Goal: Task Accomplishment & Management: Manage account settings

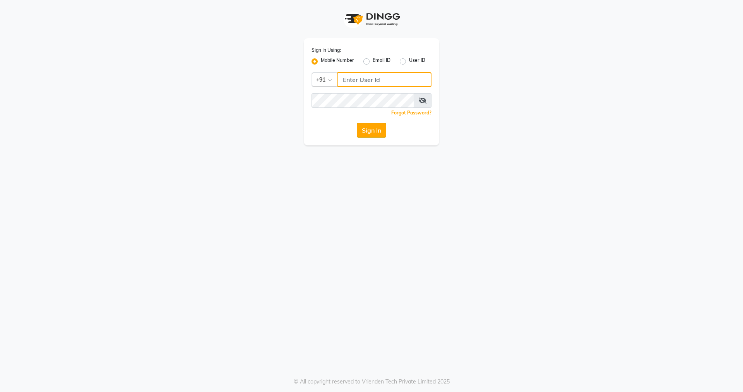
type input "7286074622"
click at [366, 130] on button "Sign In" at bounding box center [371, 130] width 29 height 15
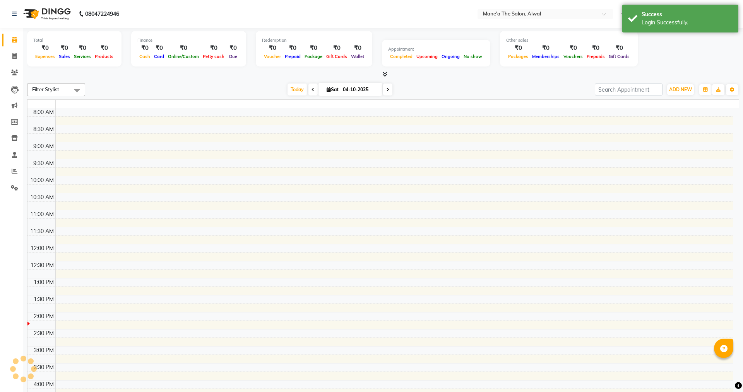
select select "en"
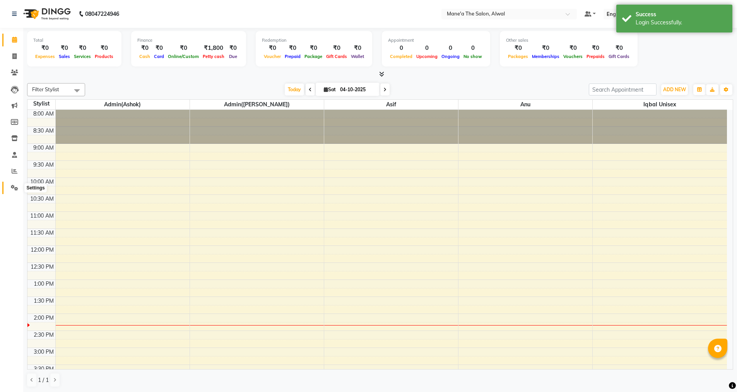
click at [19, 187] on span at bounding box center [15, 188] width 14 height 9
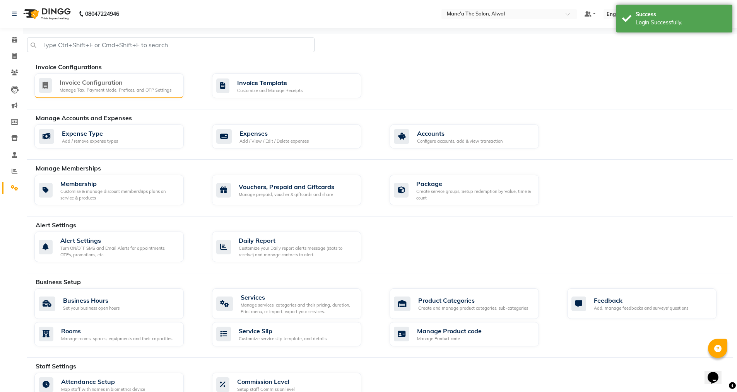
click at [114, 88] on div "Manage Tax, Payment Mode, Prefixes, and OTP Settings" at bounding box center [116, 90] width 112 height 7
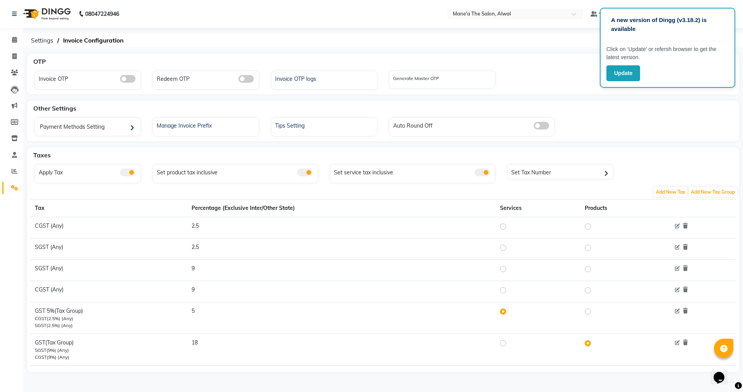
click at [480, 174] on span at bounding box center [481, 173] width 15 height 8
click at [474, 174] on input "checkbox" at bounding box center [474, 174] width 0 height 0
click at [485, 171] on span at bounding box center [481, 173] width 15 height 8
click at [474, 174] on input "checkbox" at bounding box center [474, 174] width 0 height 0
click at [539, 171] on div "Set Tax Number" at bounding box center [561, 173] width 104 height 12
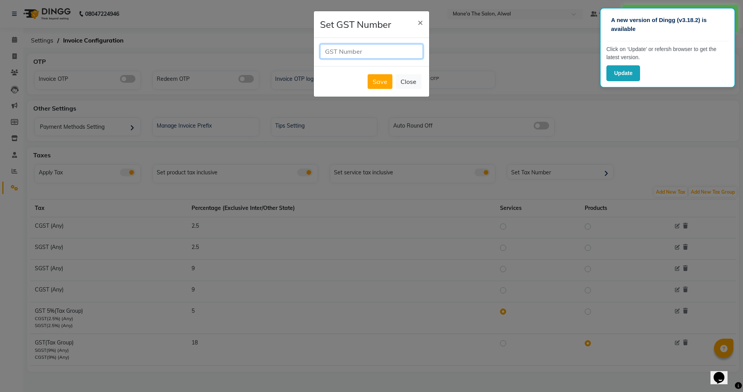
click at [357, 46] on input "text" at bounding box center [371, 51] width 103 height 15
click at [342, 51] on input "text" at bounding box center [371, 51] width 103 height 15
click at [365, 54] on input "text" at bounding box center [371, 51] width 103 height 15
click at [362, 53] on input "text" at bounding box center [371, 51] width 103 height 15
type input "36AFHFS988G1ZA"
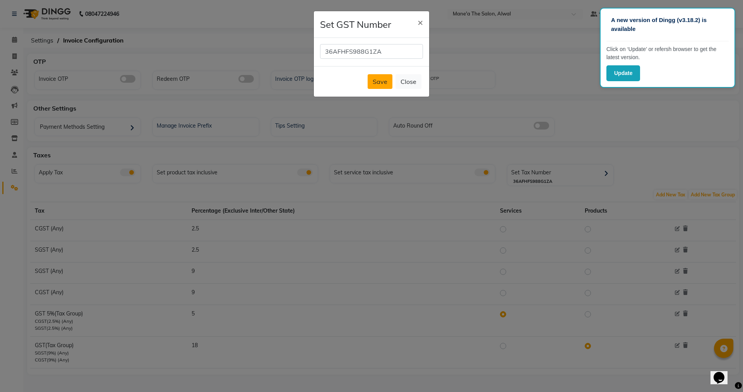
click at [372, 81] on button "Save" at bounding box center [379, 81] width 25 height 15
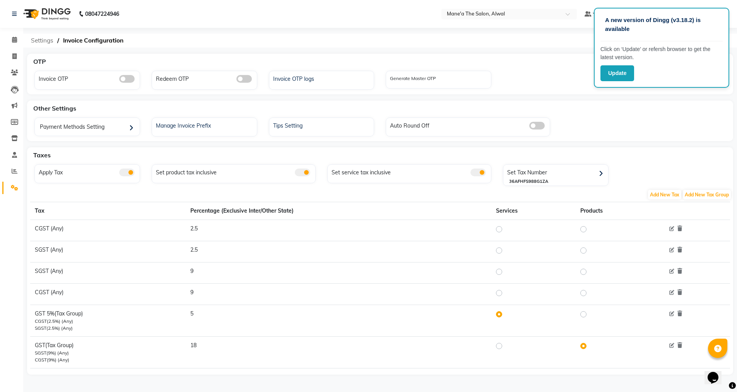
click at [49, 41] on span "Settings" at bounding box center [42, 41] width 30 height 14
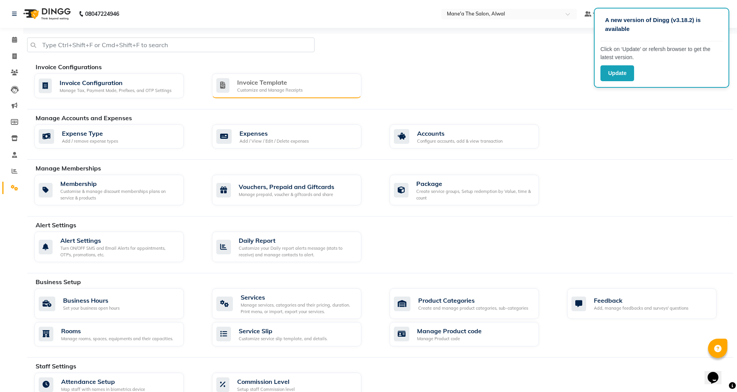
click at [278, 81] on div "Invoice Template" at bounding box center [269, 82] width 65 height 9
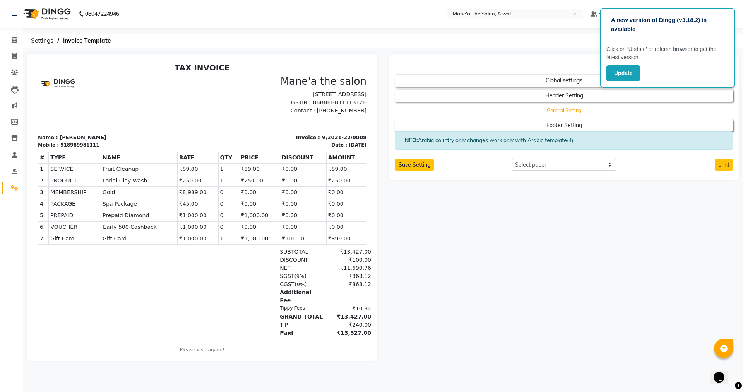
click at [524, 111] on button "General Setting" at bounding box center [564, 110] width 304 height 11
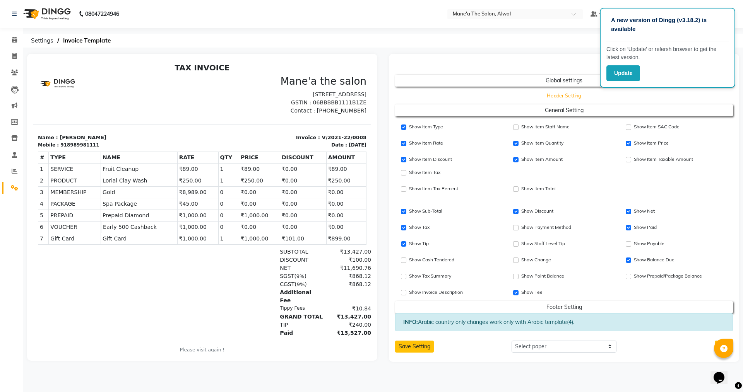
click at [500, 96] on button "Header Setting" at bounding box center [564, 95] width 304 height 11
select select "end"
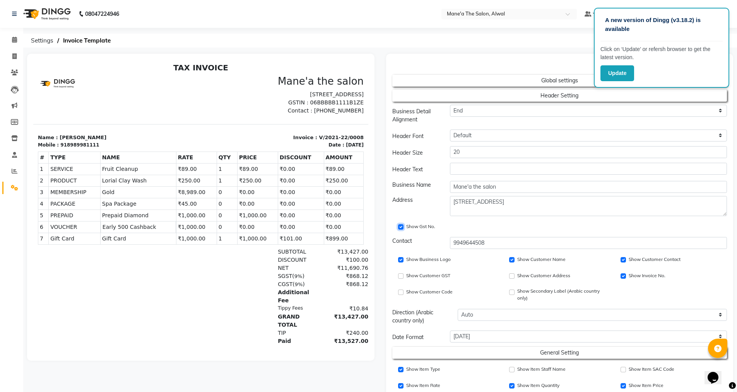
click at [400, 228] on input "Show Gst No." at bounding box center [400, 226] width 5 height 5
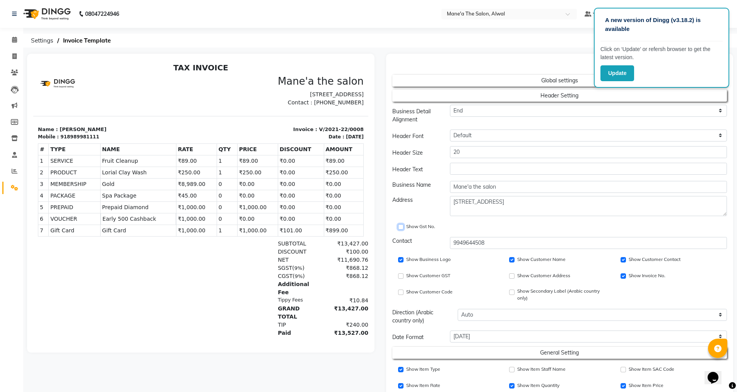
click at [402, 228] on input "Show Gst No." at bounding box center [400, 226] width 5 height 5
checkbox input "true"
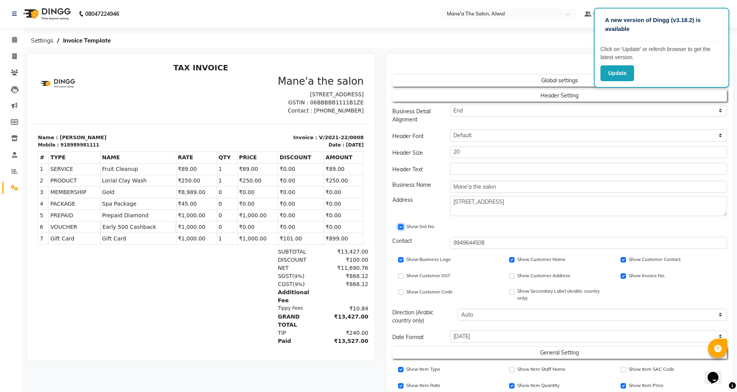
scroll to position [224, 0]
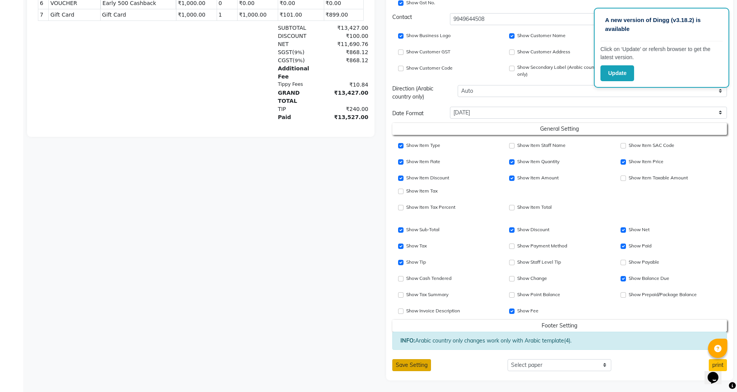
click at [412, 366] on button "Save Setting" at bounding box center [411, 365] width 39 height 12
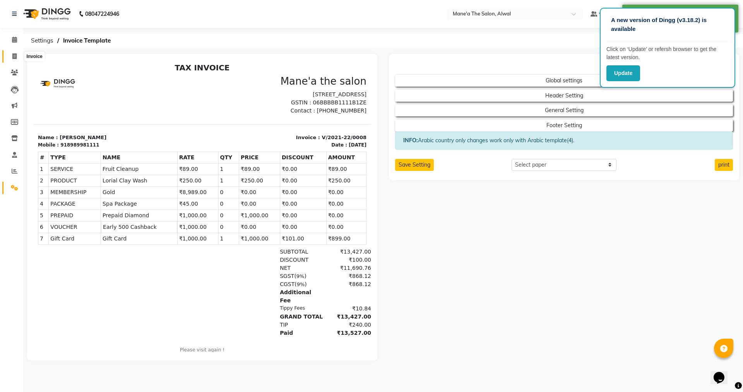
click at [11, 54] on span at bounding box center [15, 56] width 14 height 9
select select "service"
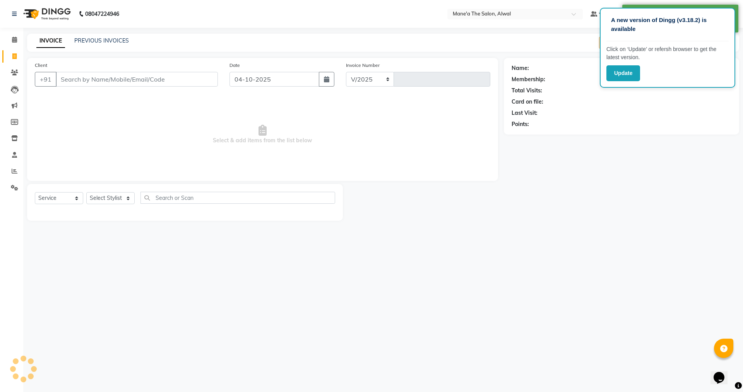
select select "8493"
type input "0029"
click at [77, 109] on span "Select & add items from the list below" at bounding box center [262, 134] width 455 height 77
click at [133, 138] on span "Select & add items from the list below" at bounding box center [262, 134] width 455 height 77
click at [330, 82] on button "button" at bounding box center [326, 79] width 15 height 15
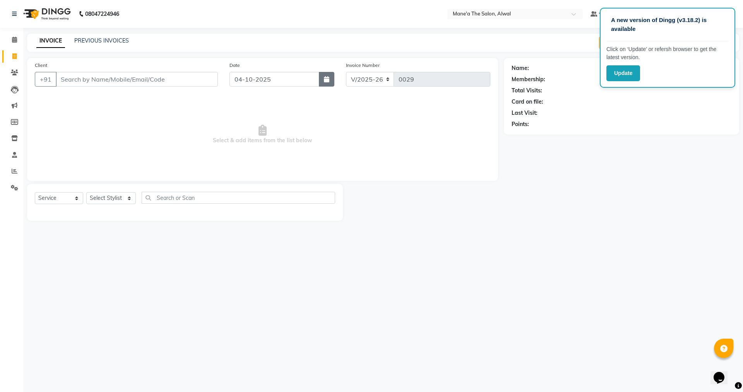
select select "10"
select select "2025"
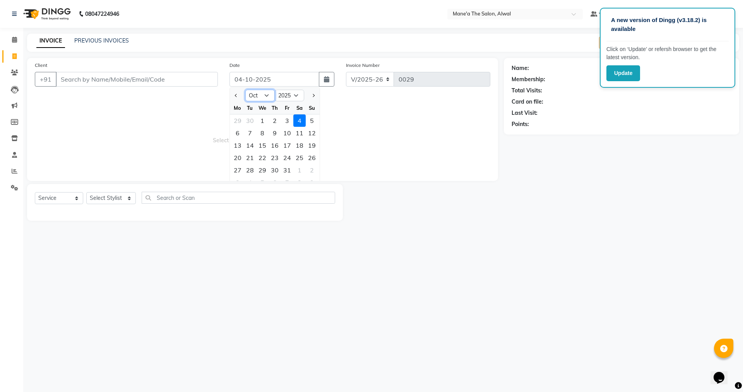
click at [268, 97] on select "Jan Feb Mar Apr May Jun [DATE] Aug Sep Oct Nov Dec" at bounding box center [259, 96] width 29 height 12
select select "9"
click at [245, 90] on select "Jan Feb Mar Apr May Jun [DATE] Aug Sep Oct Nov Dec" at bounding box center [259, 96] width 29 height 12
click at [300, 145] on div "20" at bounding box center [299, 145] width 12 height 12
type input "20-09-2025"
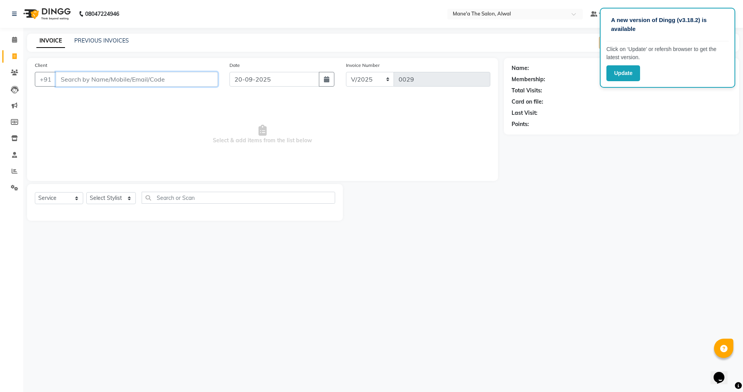
click at [147, 81] on input "Client" at bounding box center [137, 79] width 162 height 15
click at [148, 84] on input "Client" at bounding box center [137, 79] width 162 height 15
type input "8897629706"
click at [196, 79] on span "Add Client" at bounding box center [198, 79] width 31 height 8
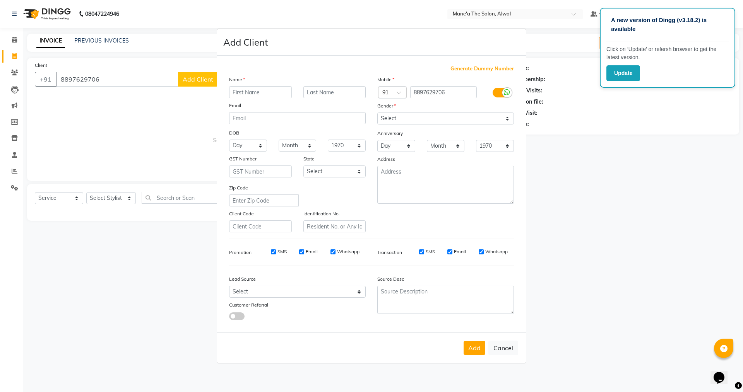
click at [260, 93] on input "text" at bounding box center [260, 92] width 63 height 12
type input "Alisha"
click at [405, 120] on select "Select [DEMOGRAPHIC_DATA] [DEMOGRAPHIC_DATA] Other Prefer Not To Say" at bounding box center [445, 119] width 137 height 12
select select "[DEMOGRAPHIC_DATA]"
click at [377, 113] on select "Select [DEMOGRAPHIC_DATA] [DEMOGRAPHIC_DATA] Other Prefer Not To Say" at bounding box center [445, 119] width 137 height 12
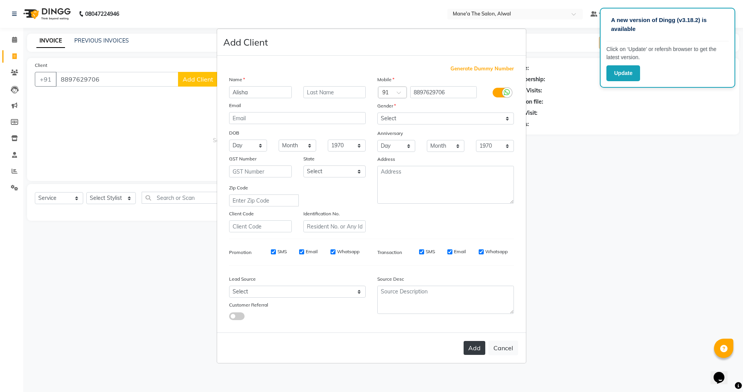
click at [472, 347] on button "Add" at bounding box center [474, 348] width 22 height 14
select select
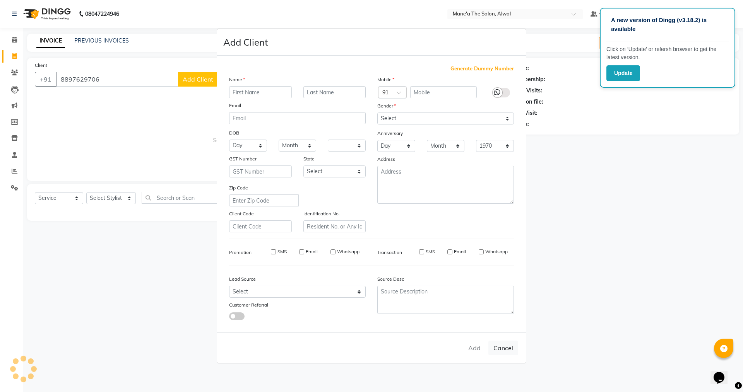
select select
checkbox input "false"
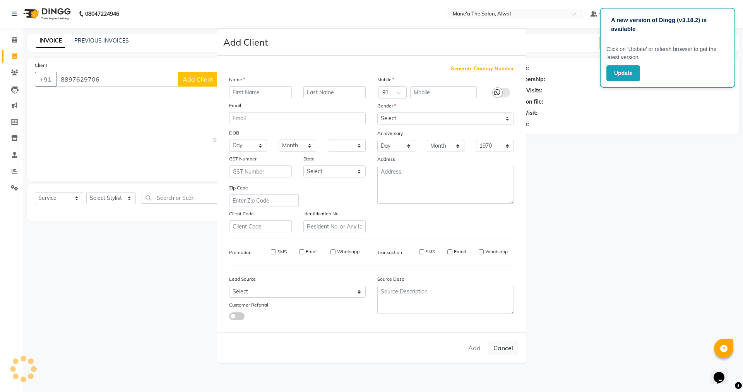
checkbox input "false"
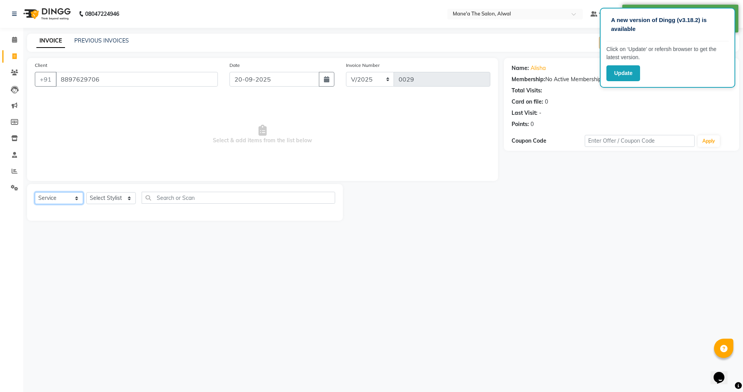
click at [73, 197] on select "Select Service Product Membership Package Voucher Prepaid Gift Card" at bounding box center [59, 198] width 48 height 12
click at [35, 192] on select "Select Service Product Membership Package Voucher Prepaid Gift Card" at bounding box center [59, 198] width 48 height 12
click at [125, 198] on select "Select Stylist Admin(Ashok) Admin([PERSON_NAME]) [PERSON_NAME] [PERSON_NAME] Un…" at bounding box center [111, 198] width 50 height 12
click at [47, 229] on main "INVOICE PREVIOUS INVOICES Create New Save Open Invoices Client [PHONE_NUMBER] D…" at bounding box center [382, 133] width 719 height 199
click at [18, 70] on span at bounding box center [15, 72] width 14 height 9
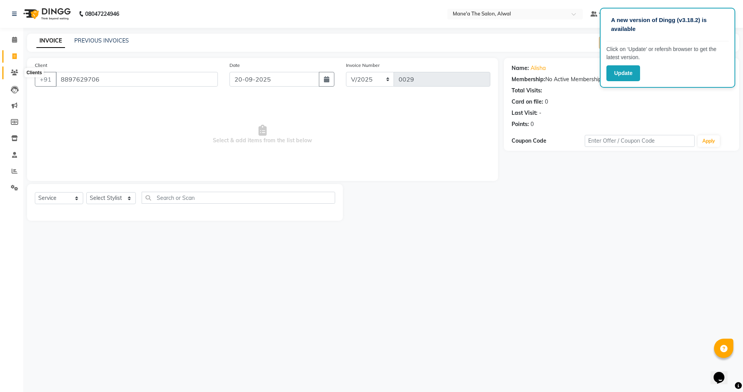
click at [13, 72] on icon at bounding box center [14, 73] width 7 height 6
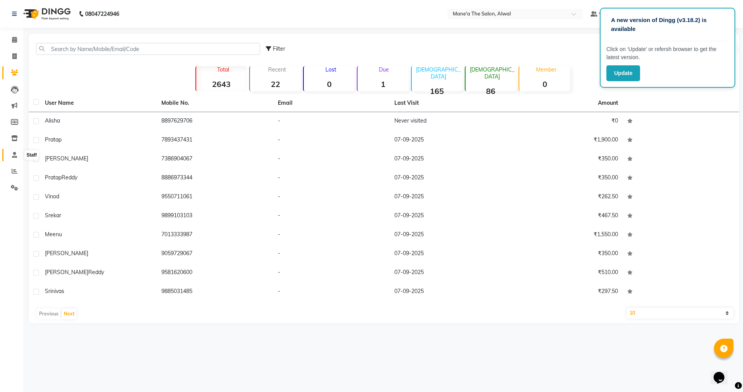
click at [14, 155] on icon at bounding box center [14, 155] width 5 height 6
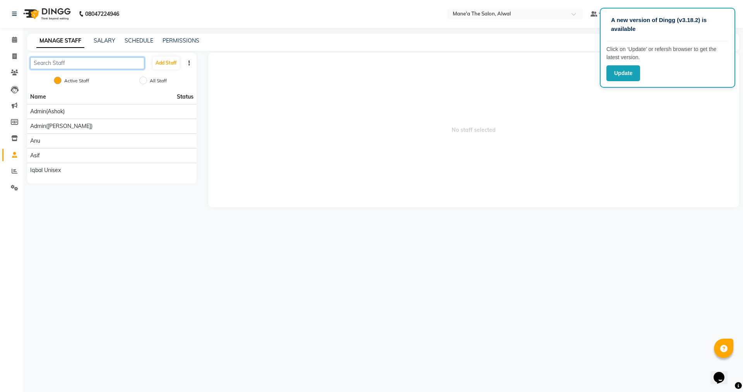
click at [99, 64] on input "text" at bounding box center [87, 63] width 114 height 12
drag, startPoint x: 704, startPoint y: 17, endPoint x: 686, endPoint y: 70, distance: 56.4
click at [687, 73] on div "A new version of Dingg (v3.18.2) is available Click on ‘Update’ or refersh brow…" at bounding box center [667, 48] width 135 height 80
click at [424, 100] on span "No staff selected" at bounding box center [473, 130] width 531 height 155
click at [477, 131] on span "No staff selected" at bounding box center [473, 130] width 531 height 155
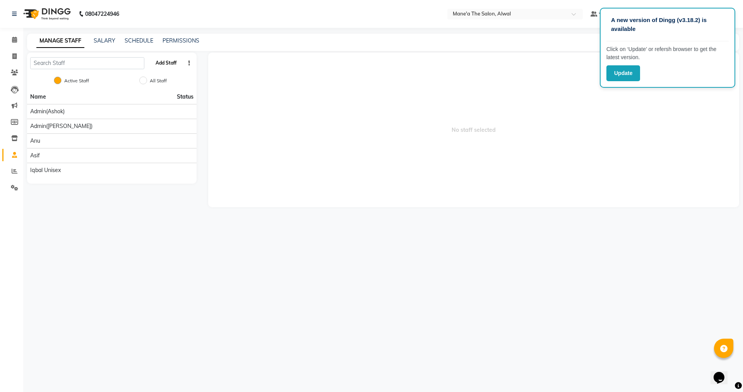
click at [165, 64] on button "Add Staff" at bounding box center [165, 62] width 27 height 13
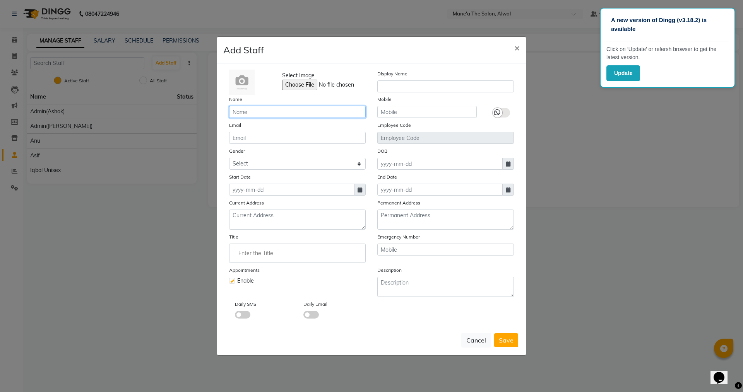
click at [262, 114] on input "text" at bounding box center [297, 112] width 137 height 12
type input "Naveen"
click at [406, 105] on div "Mobile" at bounding box center [426, 106] width 111 height 23
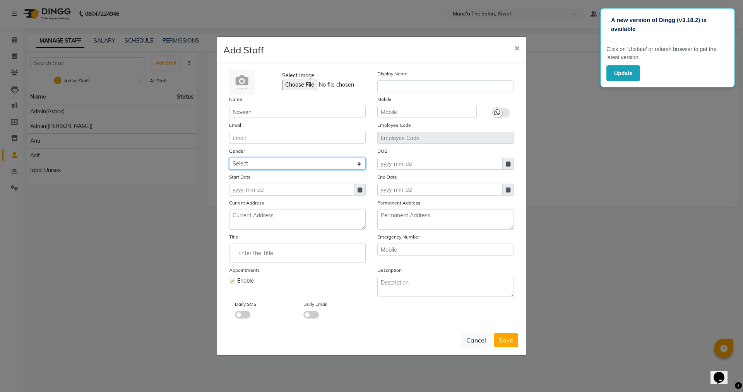
click at [302, 167] on select "Select [DEMOGRAPHIC_DATA] [DEMOGRAPHIC_DATA] Other Prefer Not To Say" at bounding box center [297, 164] width 137 height 12
select select "[DEMOGRAPHIC_DATA]"
click at [229, 158] on select "Select [DEMOGRAPHIC_DATA] [DEMOGRAPHIC_DATA] Other Prefer Not To Say" at bounding box center [297, 164] width 137 height 12
click at [327, 284] on div "Enable" at bounding box center [297, 281] width 137 height 8
click at [507, 337] on span "Save" at bounding box center [506, 341] width 15 height 8
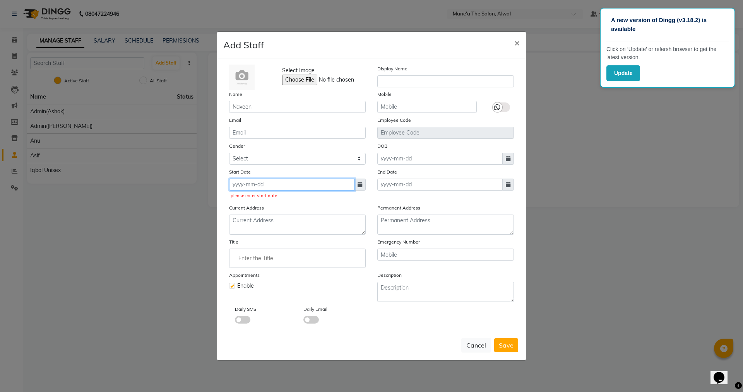
click at [258, 187] on input at bounding box center [291, 185] width 125 height 12
select select "10"
select select "2025"
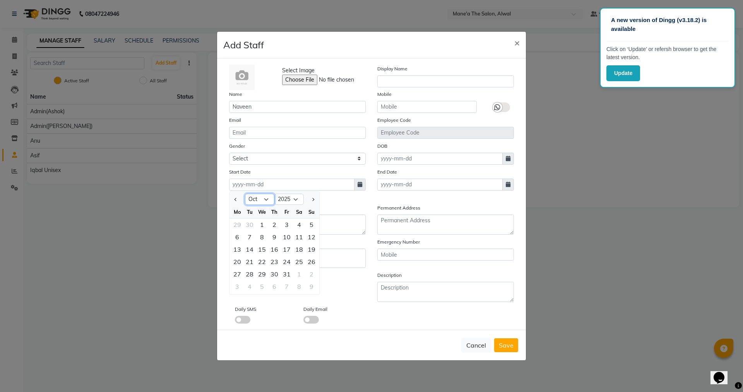
click at [264, 200] on select "Jan Feb Mar Apr May Jun [DATE] Aug Sep Oct Nov Dec" at bounding box center [259, 200] width 29 height 12
select select "9"
click at [245, 194] on select "Jan Feb Mar Apr May Jun [DATE] Aug Sep Oct Nov Dec" at bounding box center [259, 200] width 29 height 12
click at [298, 238] on div "13" at bounding box center [299, 237] width 12 height 12
type input "13-09-2025"
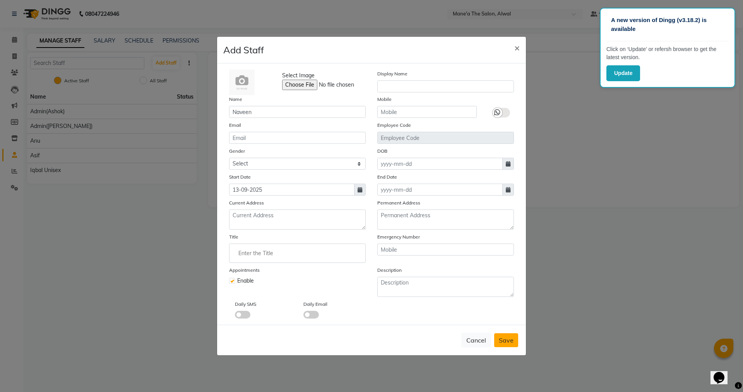
click at [512, 340] on span "Save" at bounding box center [506, 341] width 15 height 8
select select
checkbox input "false"
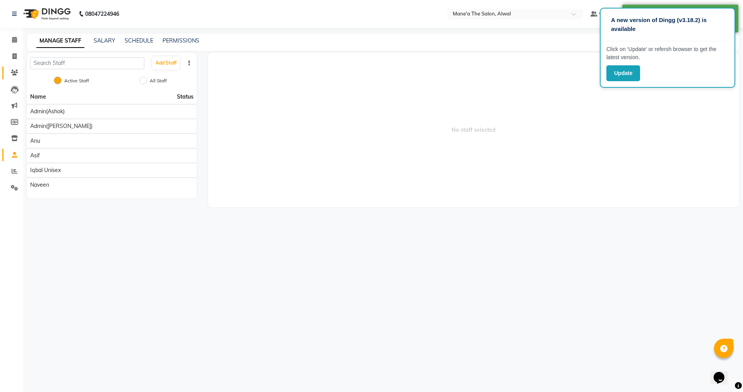
click at [19, 73] on span at bounding box center [15, 72] width 14 height 9
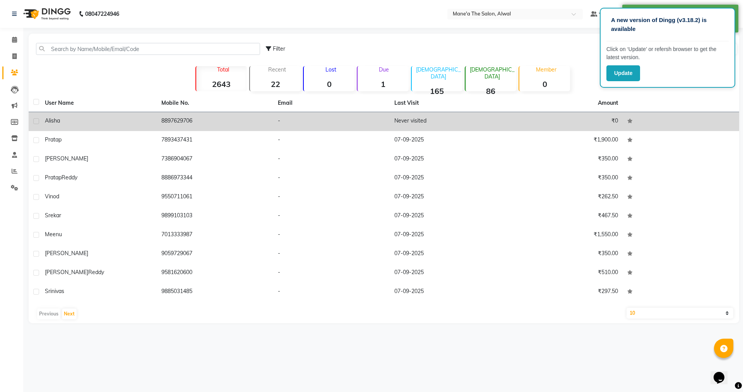
click at [51, 121] on span "Alisha" at bounding box center [52, 120] width 15 height 7
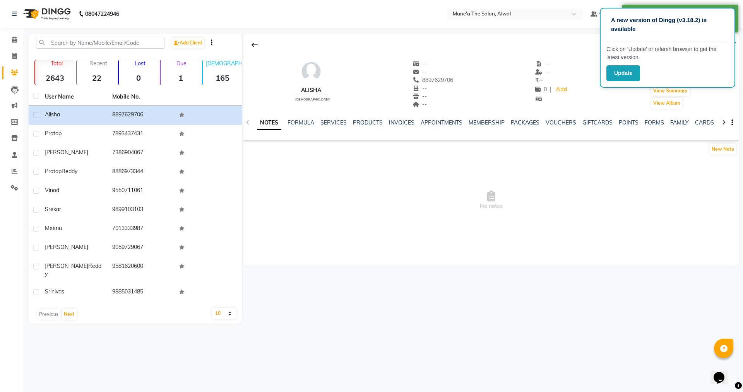
click at [487, 177] on span "No notes" at bounding box center [490, 200] width 495 height 77
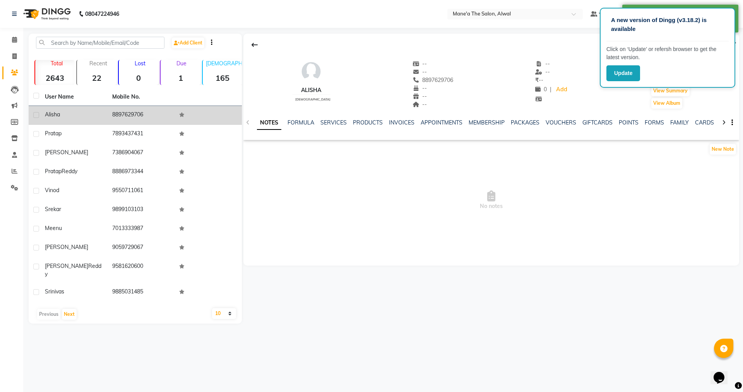
click at [139, 109] on td "8897629706" at bounding box center [141, 115] width 67 height 19
click at [133, 111] on td "8897629706" at bounding box center [141, 115] width 67 height 19
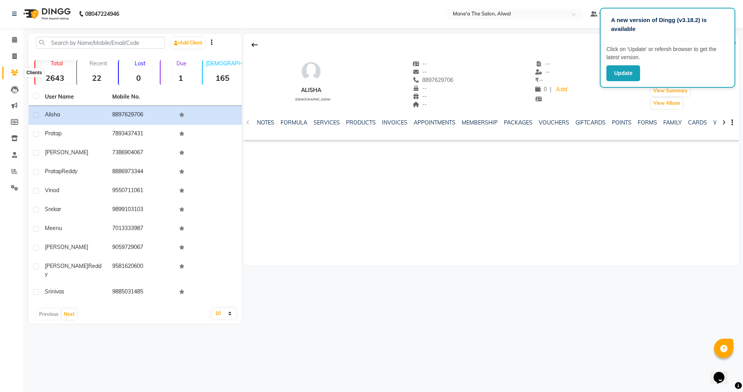
click at [14, 69] on span at bounding box center [15, 72] width 14 height 9
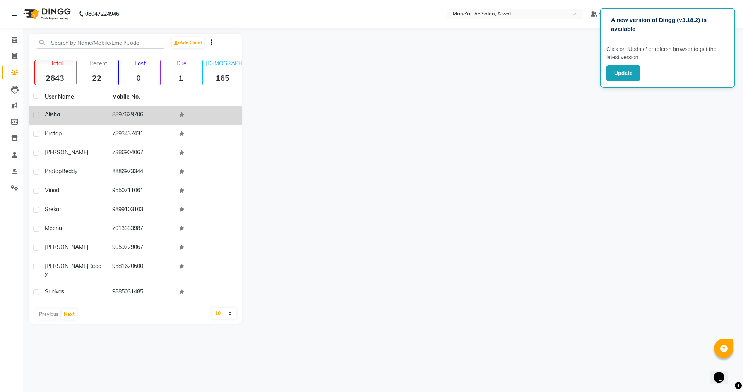
click at [129, 114] on td "8897629706" at bounding box center [141, 115] width 67 height 19
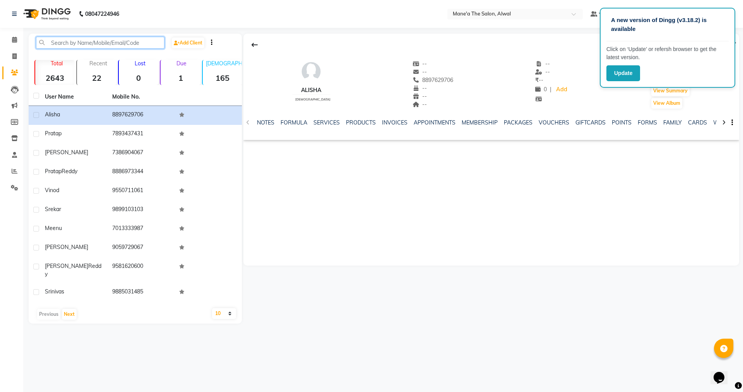
click at [77, 41] on input "text" at bounding box center [100, 43] width 128 height 12
click at [15, 59] on icon at bounding box center [14, 56] width 4 height 6
select select "service"
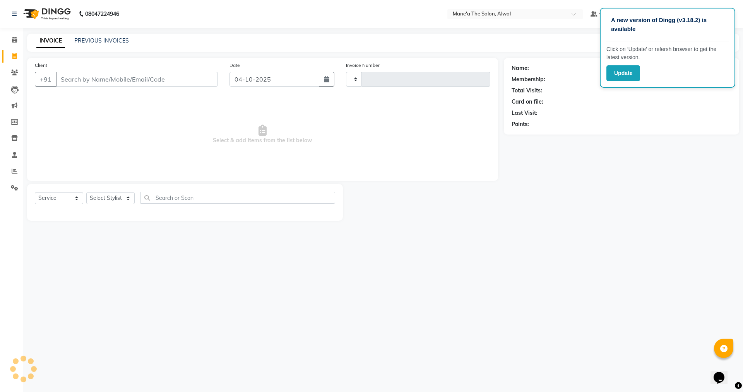
type input "0029"
select select "8493"
click at [122, 80] on input "Client" at bounding box center [137, 79] width 162 height 15
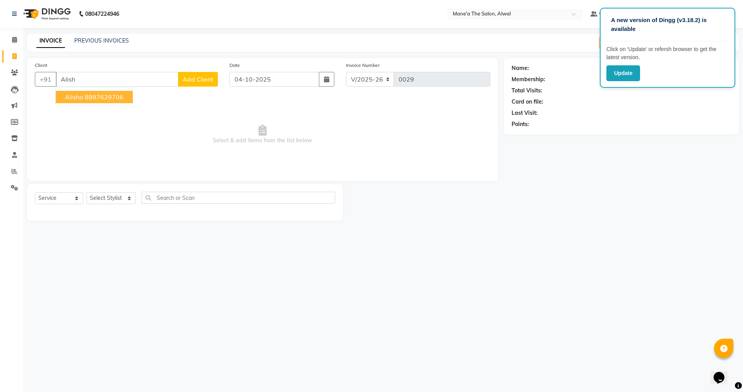
click at [110, 95] on ngb-highlight "8897629706" at bounding box center [104, 97] width 39 height 8
type input "8897629706"
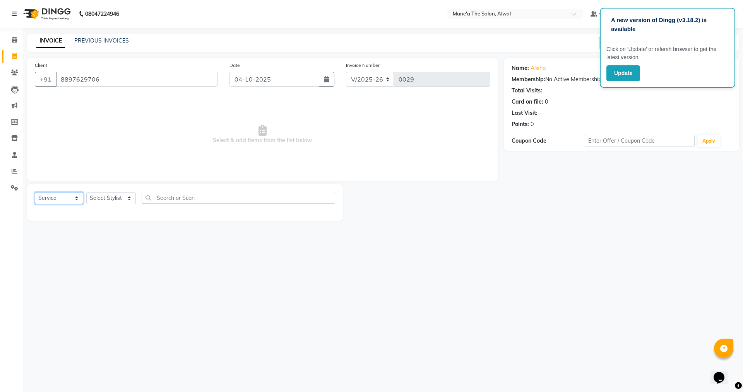
click at [72, 198] on select "Select Service Product Membership Package Voucher Prepaid Gift Card" at bounding box center [59, 198] width 48 height 12
click at [35, 192] on select "Select Service Product Membership Package Voucher Prepaid Gift Card" at bounding box center [59, 198] width 48 height 12
click at [110, 200] on select "Select Stylist Admin(Ashok) Admin([PERSON_NAME]) [PERSON_NAME] [PERSON_NAME] Un…" at bounding box center [111, 198] width 50 height 12
select select "93738"
click at [86, 192] on select "Select Stylist Admin(Ashok) Admin([PERSON_NAME]) [PERSON_NAME] [PERSON_NAME] Un…" at bounding box center [111, 198] width 50 height 12
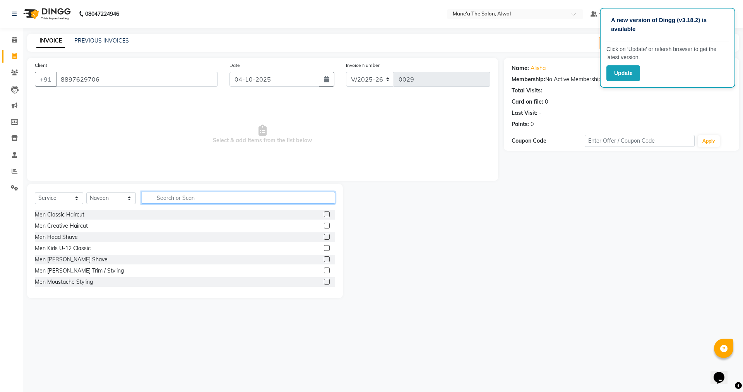
click at [179, 197] on input "text" at bounding box center [238, 198] width 193 height 12
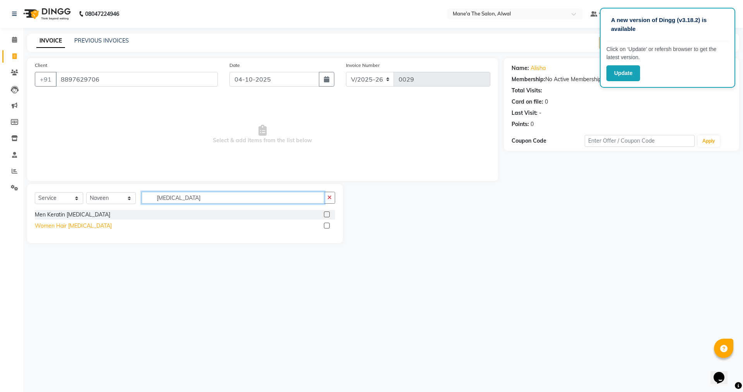
type input "[MEDICAL_DATA]"
click at [80, 227] on div "Women Hair [MEDICAL_DATA]" at bounding box center [73, 226] width 77 height 8
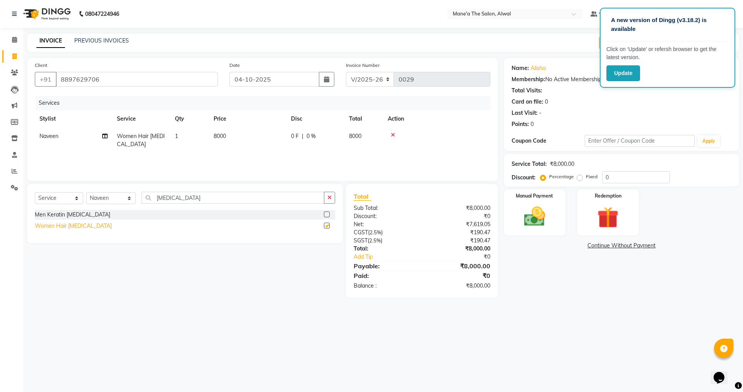
checkbox input "false"
click at [364, 135] on td "8000" at bounding box center [363, 141] width 39 height 26
select select "93738"
click at [324, 81] on icon "button" at bounding box center [326, 79] width 5 height 6
select select "10"
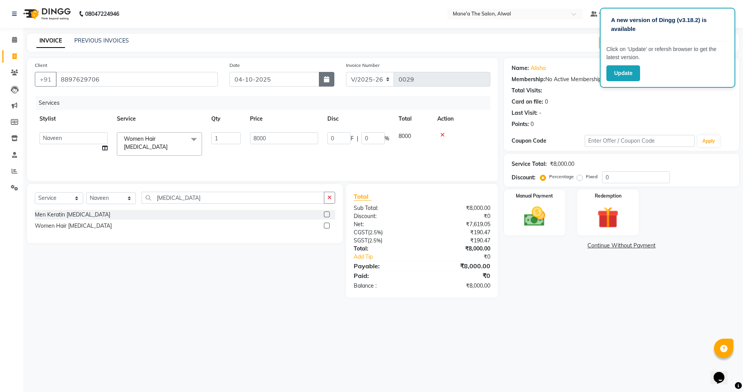
select select "2025"
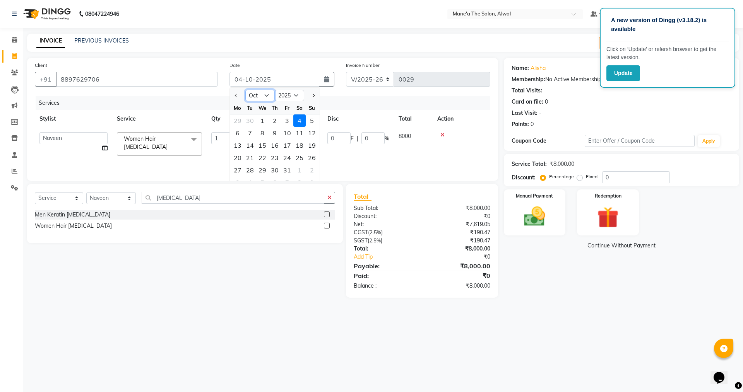
click at [267, 97] on select "Jan Feb Mar Apr May Jun [DATE] Aug Sep Oct Nov Dec" at bounding box center [259, 96] width 29 height 12
select select "9"
click at [245, 90] on select "Jan Feb Mar Apr May Jun [DATE] Aug Sep Oct Nov Dec" at bounding box center [259, 96] width 29 height 12
click at [299, 147] on div "20" at bounding box center [299, 145] width 12 height 12
type input "20-09-2025"
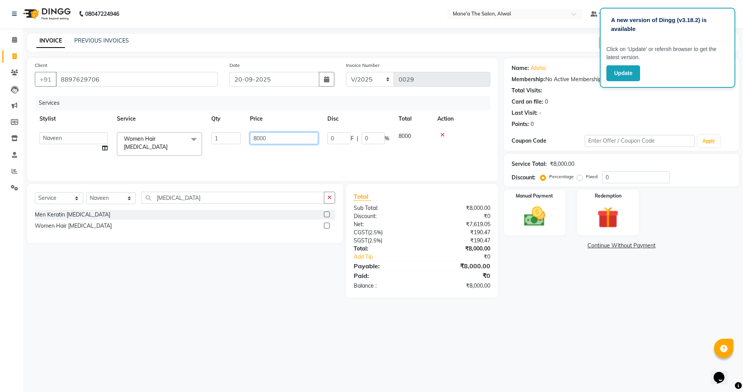
drag, startPoint x: 287, startPoint y: 136, endPoint x: 233, endPoint y: 140, distance: 53.5
click at [233, 140] on tr "Admin(Ashok) Admin([PERSON_NAME]) [PERSON_NAME] [PERSON_NAME] Unisex Naveen Wom…" at bounding box center [262, 144] width 455 height 33
type input "7000"
click at [255, 301] on main "INVOICE PREVIOUS INVOICES Create New Save Open Invoices Client [PHONE_NUMBER] D…" at bounding box center [382, 172] width 719 height 276
drag, startPoint x: 379, startPoint y: 233, endPoint x: 371, endPoint y: 233, distance: 8.5
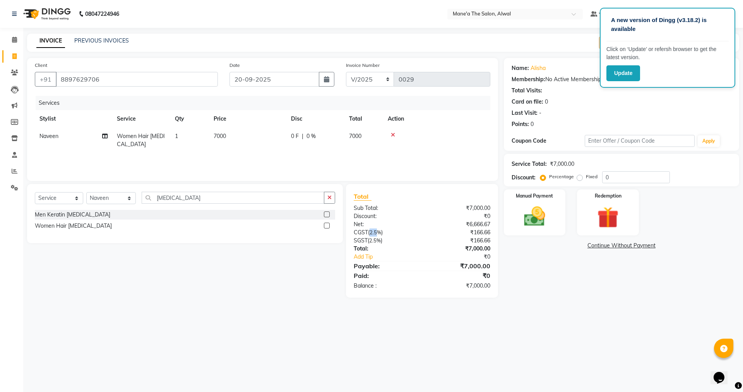
click at [371, 233] on span "2.5%" at bounding box center [375, 232] width 12 height 6
click at [282, 261] on div "Select Service Product Membership Package Voucher Prepaid Gift Card Select Styl…" at bounding box center [181, 241] width 321 height 114
click at [439, 350] on div "A new version of Dingg (v3.18.2) is available Click on ‘Update’ or refersh brow…" at bounding box center [371, 196] width 743 height 392
click at [206, 329] on div "A new version of Dingg (v3.18.2) is available Click on ‘Update’ or refersh brow…" at bounding box center [371, 196] width 743 height 392
click at [15, 189] on icon at bounding box center [14, 188] width 7 height 6
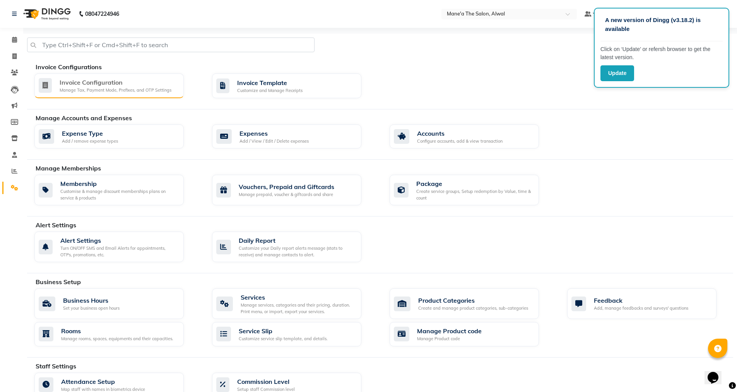
click at [83, 87] on div "Manage Tax, Payment Mode, Prefixes, and OTP Settings" at bounding box center [116, 90] width 112 height 7
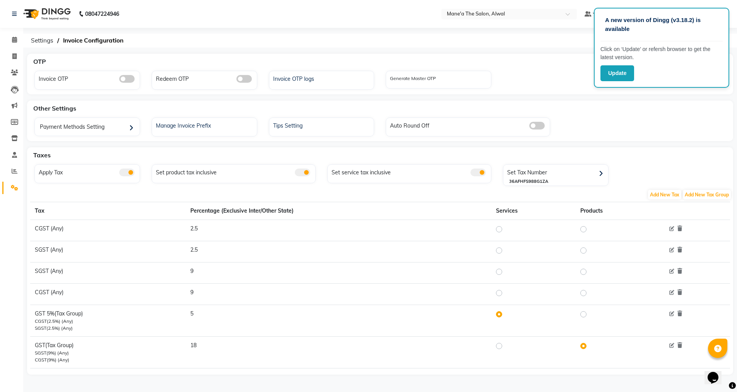
click at [505, 349] on label at bounding box center [505, 346] width 0 height 9
click at [502, 349] on input "radio" at bounding box center [499, 345] width 5 height 5
radio input "true"
click at [15, 72] on icon at bounding box center [14, 73] width 7 height 6
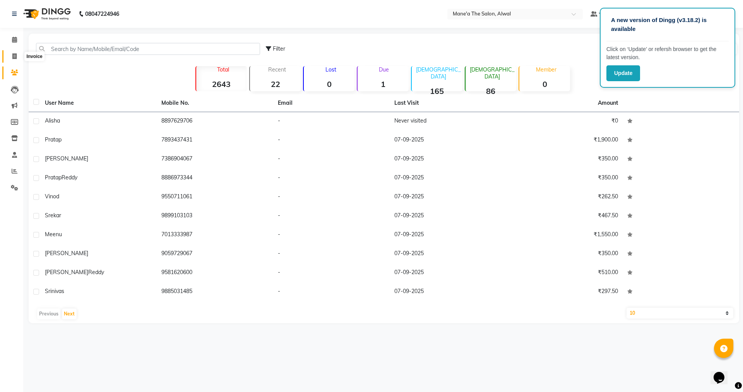
click at [18, 55] on span at bounding box center [15, 56] width 14 height 9
select select "service"
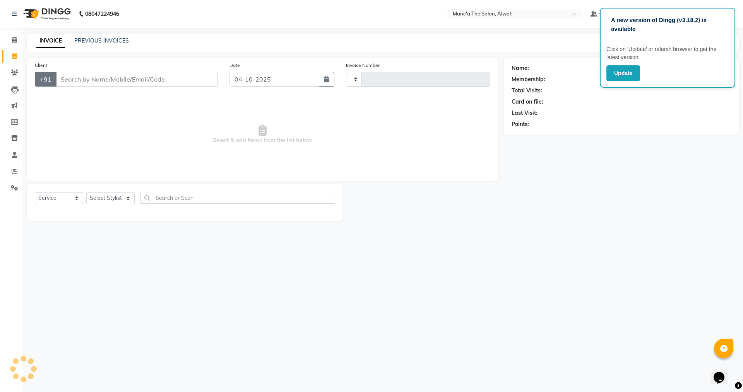
type input "0029"
select select "8493"
click at [116, 78] on input "Client" at bounding box center [137, 79] width 162 height 15
click at [80, 79] on input "Client" at bounding box center [137, 79] width 162 height 15
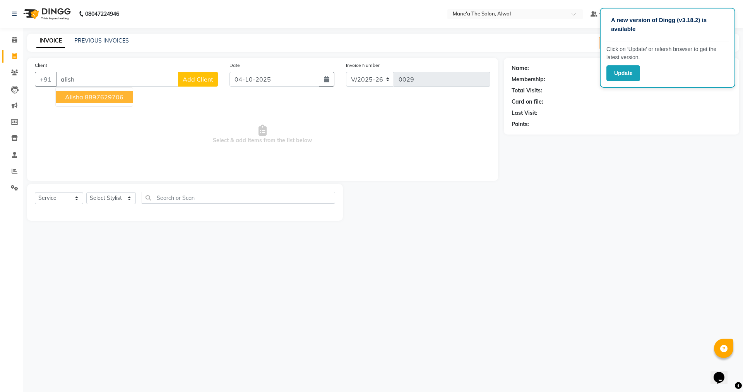
click at [74, 95] on span "Alisha" at bounding box center [74, 97] width 18 height 8
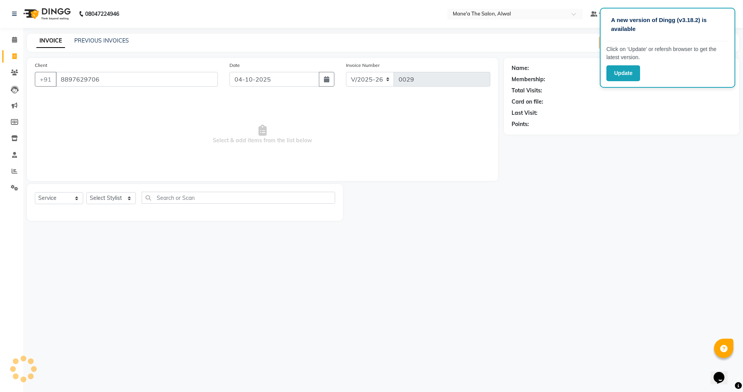
type input "8897629706"
click at [280, 80] on input "04-10-2025" at bounding box center [274, 79] width 90 height 15
select select "10"
select select "2025"
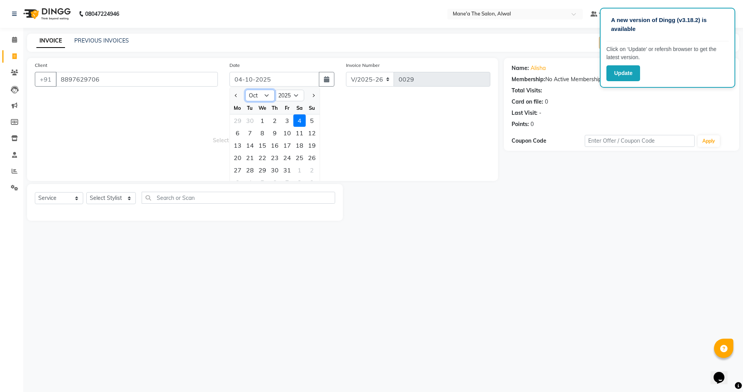
click at [270, 96] on select "Jan Feb Mar Apr May Jun [DATE] Aug Sep Oct Nov Dec" at bounding box center [259, 96] width 29 height 12
select select "9"
click at [245, 90] on select "Jan Feb Mar Apr May Jun [DATE] Aug Sep Oct Nov Dec" at bounding box center [259, 96] width 29 height 12
click at [301, 147] on div "20" at bounding box center [299, 145] width 12 height 12
type input "20-09-2025"
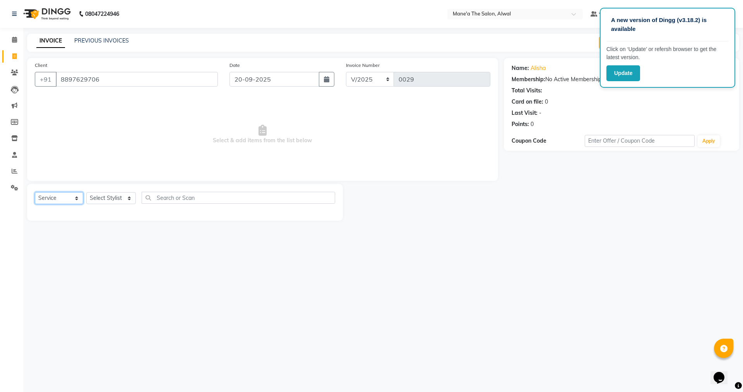
click at [75, 200] on select "Select Service Product Membership Package Voucher Prepaid Gift Card" at bounding box center [59, 198] width 48 height 12
click at [35, 192] on select "Select Service Product Membership Package Voucher Prepaid Gift Card" at bounding box center [59, 198] width 48 height 12
click at [117, 200] on select "Select Stylist Admin(Ashok) Admin([PERSON_NAME]) [PERSON_NAME] [PERSON_NAME] Un…" at bounding box center [111, 198] width 50 height 12
select select "93738"
click at [86, 192] on select "Select Stylist Admin(Ashok) Admin([PERSON_NAME]) [PERSON_NAME] [PERSON_NAME] Un…" at bounding box center [111, 198] width 50 height 12
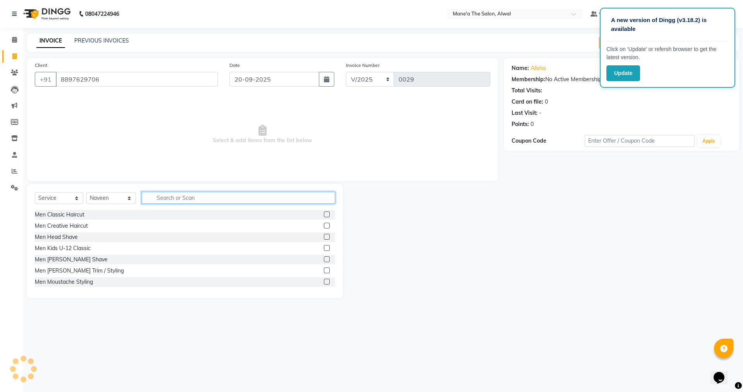
click at [181, 195] on input "text" at bounding box center [238, 198] width 193 height 12
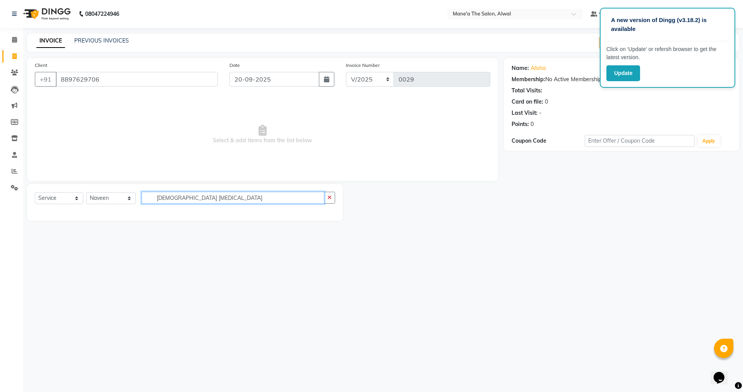
drag, startPoint x: 199, startPoint y: 199, endPoint x: 125, endPoint y: 197, distance: 74.7
click at [125, 197] on div "Select Service Product Membership Package Voucher Prepaid Gift Card Select Styl…" at bounding box center [185, 201] width 300 height 18
type input "[MEDICAL_DATA]"
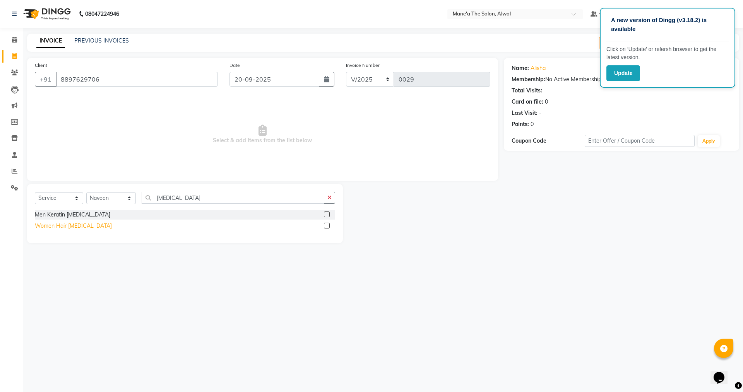
click at [71, 227] on div "Women Hair [MEDICAL_DATA]" at bounding box center [73, 226] width 77 height 8
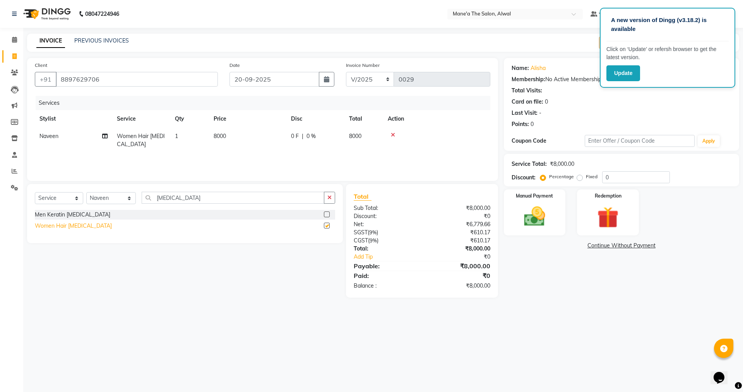
checkbox input "false"
click at [368, 136] on td "8000" at bounding box center [363, 141] width 39 height 26
select select "93738"
click at [411, 135] on span "8000" at bounding box center [404, 136] width 12 height 7
drag, startPoint x: 411, startPoint y: 137, endPoint x: 407, endPoint y: 135, distance: 4.0
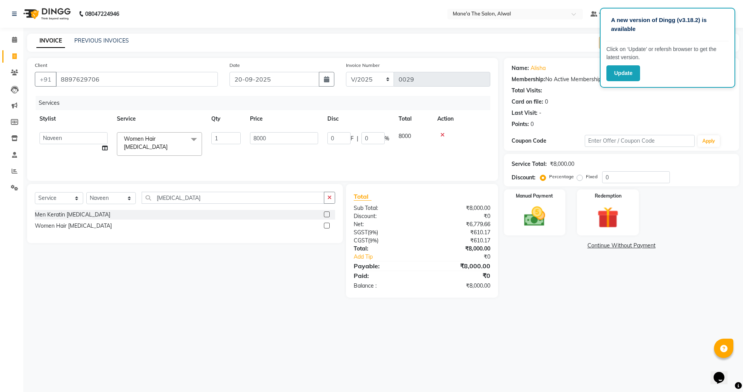
click at [411, 136] on span "8000" at bounding box center [404, 136] width 12 height 7
drag, startPoint x: 295, startPoint y: 137, endPoint x: 229, endPoint y: 140, distance: 66.2
click at [229, 140] on tr "Admin(Ashok) Admin([PERSON_NAME]) [PERSON_NAME] [PERSON_NAME] Unisex Naveen Wom…" at bounding box center [262, 144] width 455 height 33
type input "7000"
click at [265, 279] on div "Select Service Product Membership Package Voucher Prepaid Gift Card Select Styl…" at bounding box center [181, 241] width 321 height 114
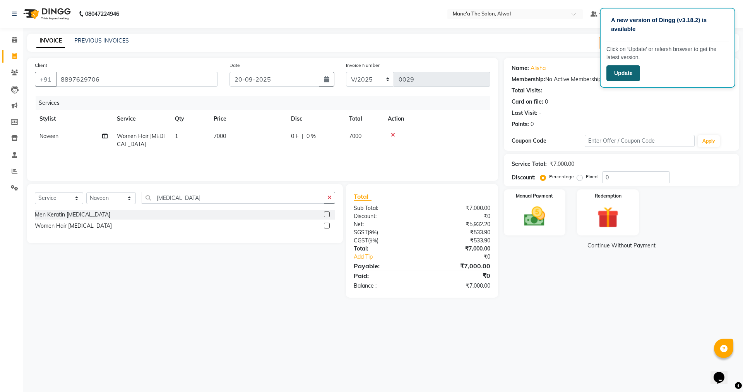
click at [628, 75] on button "Update" at bounding box center [623, 73] width 34 height 16
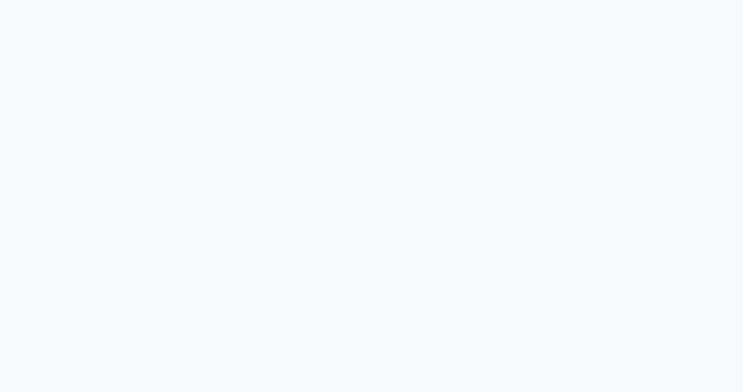
select select "service"
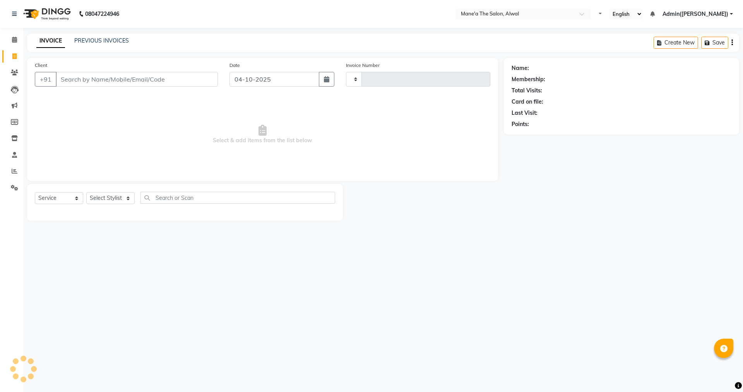
select select "en"
type input "0029"
select select "8493"
drag, startPoint x: 111, startPoint y: 198, endPoint x: 110, endPoint y: 204, distance: 5.8
click at [111, 198] on select "Select Stylist Admin(Ashok) Admin([PERSON_NAME]) [PERSON_NAME] [PERSON_NAME] Un…" at bounding box center [111, 198] width 50 height 12
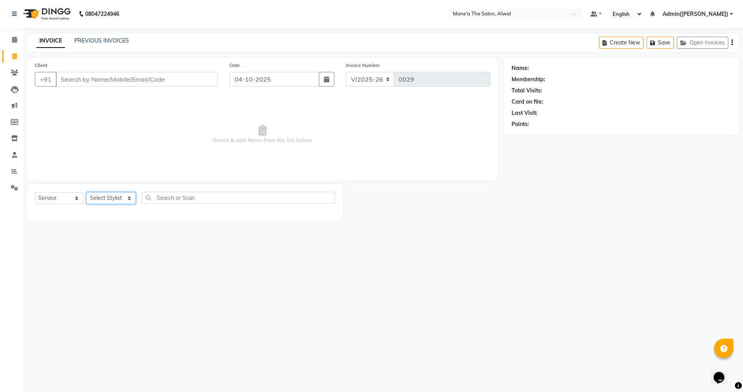
select select "86010"
click at [86, 192] on select "Select Stylist Admin(Ashok) Admin([PERSON_NAME]) [PERSON_NAME] [PERSON_NAME] Un…" at bounding box center [111, 198] width 50 height 12
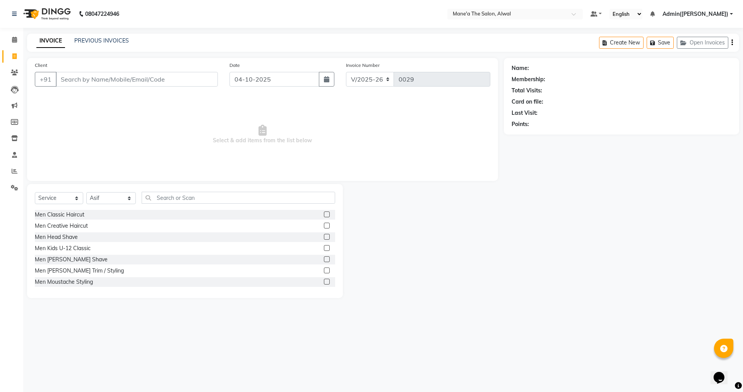
click at [67, 221] on div "Men Creative Haircut" at bounding box center [185, 226] width 300 height 10
click at [68, 222] on div "Men Creative Haircut" at bounding box center [185, 226] width 300 height 10
click at [73, 226] on div "Men Creative Haircut" at bounding box center [61, 226] width 53 height 8
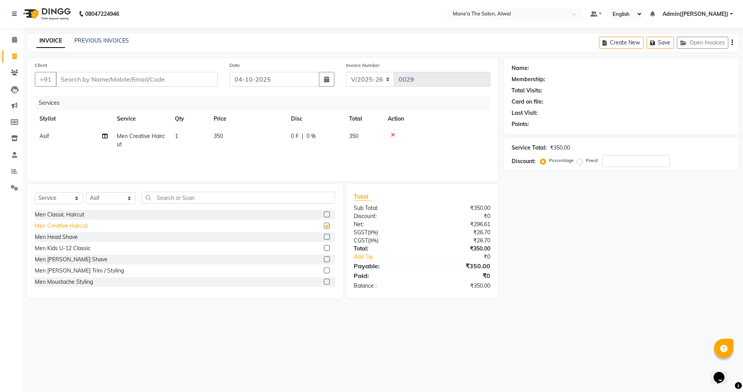
checkbox input "false"
click at [17, 73] on icon at bounding box center [14, 73] width 7 height 6
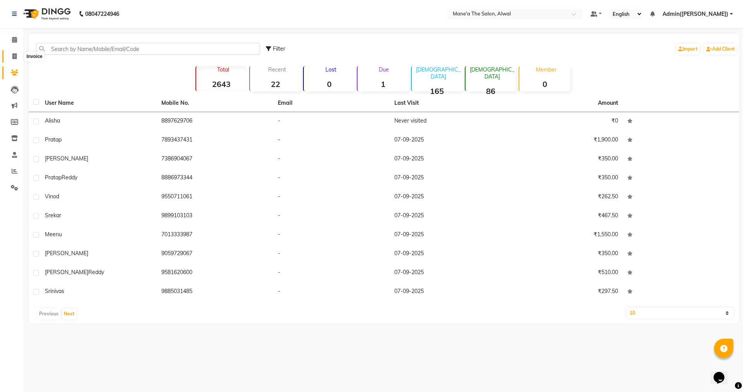
click at [14, 57] on icon at bounding box center [14, 56] width 4 height 6
select select "service"
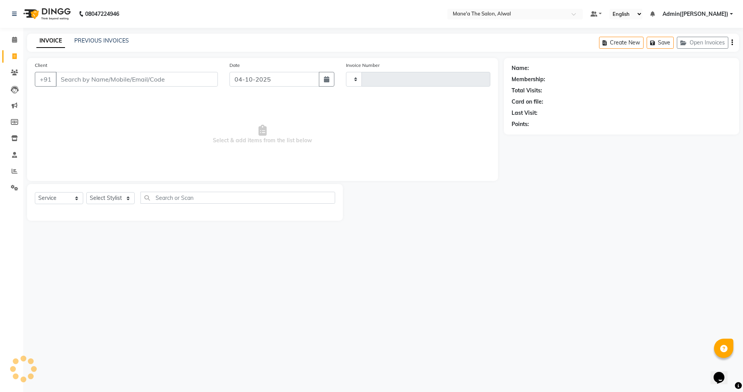
type input "0029"
select select "8493"
click at [92, 75] on input "Client" at bounding box center [137, 79] width 162 height 15
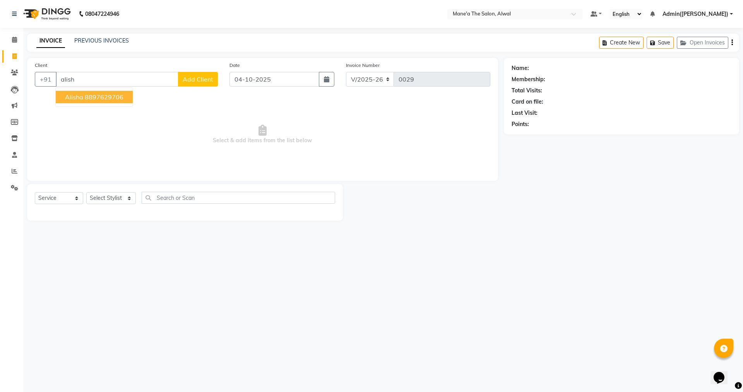
click at [80, 95] on span "Alisha" at bounding box center [74, 97] width 18 height 8
type input "8897629706"
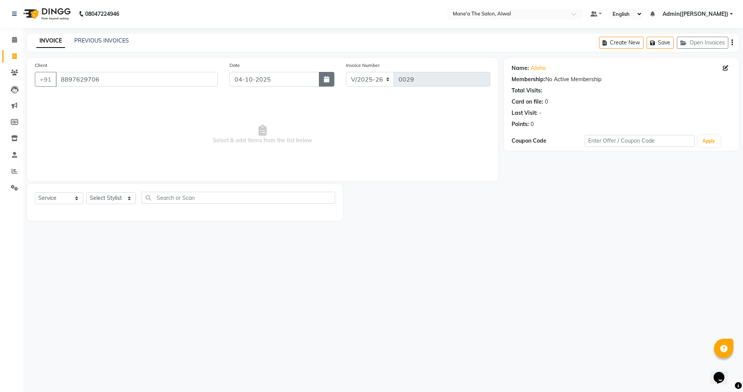
click at [331, 78] on button "button" at bounding box center [326, 79] width 15 height 15
select select "10"
select select "2025"
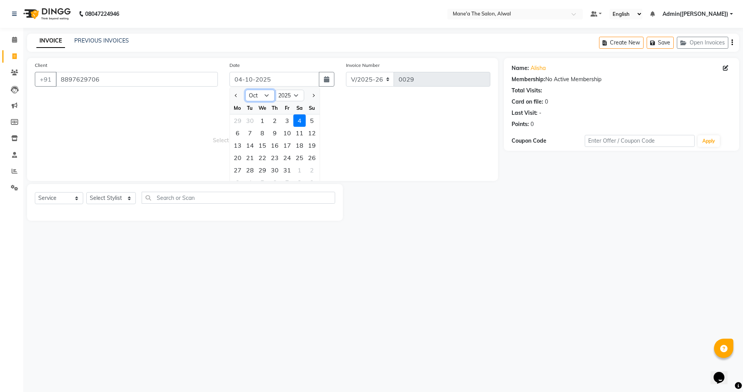
click at [264, 97] on select "Jan Feb Mar Apr May Jun [DATE] Aug Sep Oct Nov Dec" at bounding box center [259, 96] width 29 height 12
select select "9"
click at [245, 90] on select "Jan Feb Mar Apr May Jun [DATE] Aug Sep Oct Nov Dec" at bounding box center [259, 96] width 29 height 12
click at [299, 146] on div "20" at bounding box center [299, 145] width 12 height 12
type input "20-09-2025"
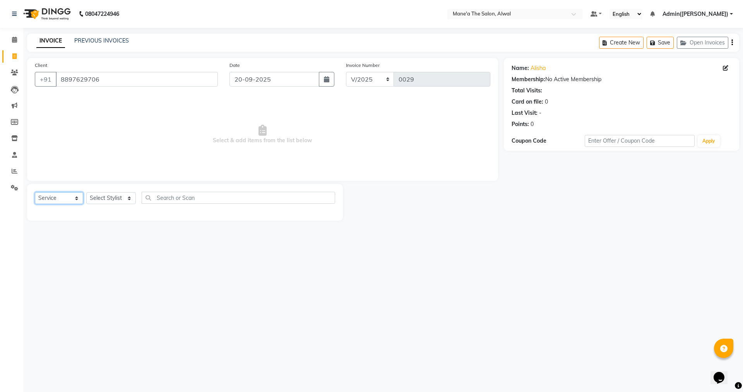
click at [76, 197] on select "Select Service Product Membership Package Voucher Prepaid Gift Card" at bounding box center [59, 198] width 48 height 12
click at [35, 192] on select "Select Service Product Membership Package Voucher Prepaid Gift Card" at bounding box center [59, 198] width 48 height 12
click at [121, 200] on select "Select Stylist Admin(Ashok) Admin([PERSON_NAME]) [PERSON_NAME] [PERSON_NAME] Un…" at bounding box center [111, 198] width 50 height 12
select select "93738"
click at [86, 192] on select "Select Stylist Admin(Ashok) Admin([PERSON_NAME]) [PERSON_NAME] [PERSON_NAME] Un…" at bounding box center [111, 198] width 50 height 12
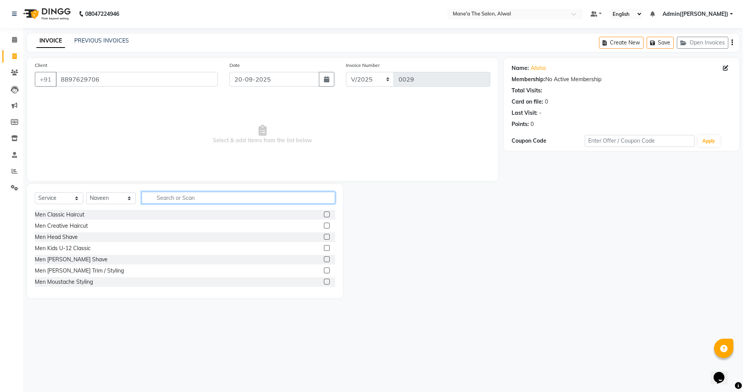
click at [197, 201] on input "text" at bounding box center [238, 198] width 193 height 12
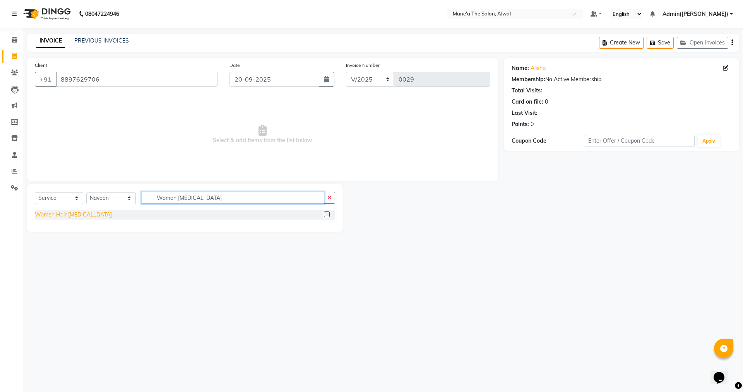
type input "Women Botox"
click at [75, 213] on div "Women Hair [MEDICAL_DATA]" at bounding box center [73, 215] width 77 height 8
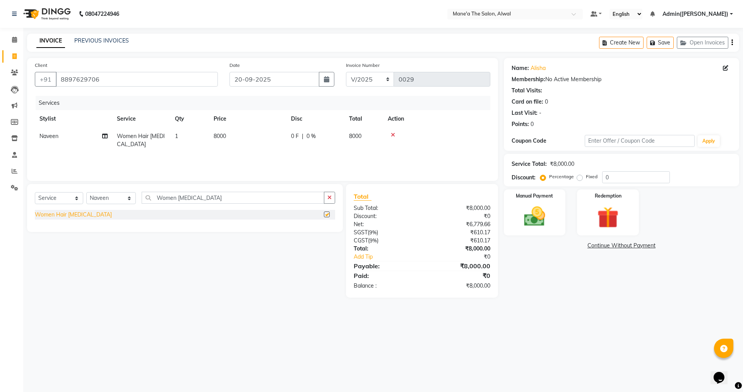
checkbox input "false"
click at [361, 136] on td "8000" at bounding box center [363, 141] width 39 height 26
select select "93738"
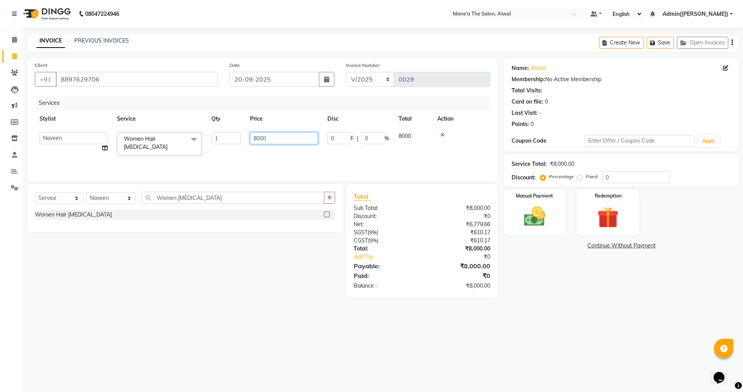
drag, startPoint x: 273, startPoint y: 140, endPoint x: 238, endPoint y: 139, distance: 34.8
click at [238, 139] on tr "Admin(Ashok) Admin([PERSON_NAME]) [PERSON_NAME] [PERSON_NAME] Unisex Naveen Wom…" at bounding box center [262, 144] width 455 height 33
type input "7000"
drag, startPoint x: 157, startPoint y: 275, endPoint x: 149, endPoint y: 275, distance: 8.1
click at [157, 275] on div "Select Service Product Membership Package Voucher Prepaid Gift Card Select Styl…" at bounding box center [181, 241] width 321 height 114
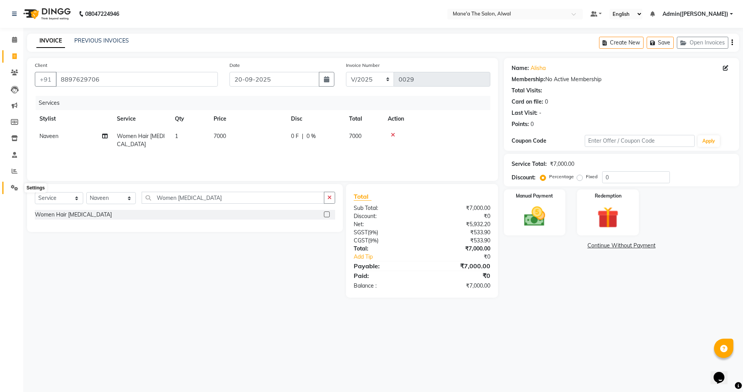
click at [15, 186] on icon at bounding box center [14, 188] width 7 height 6
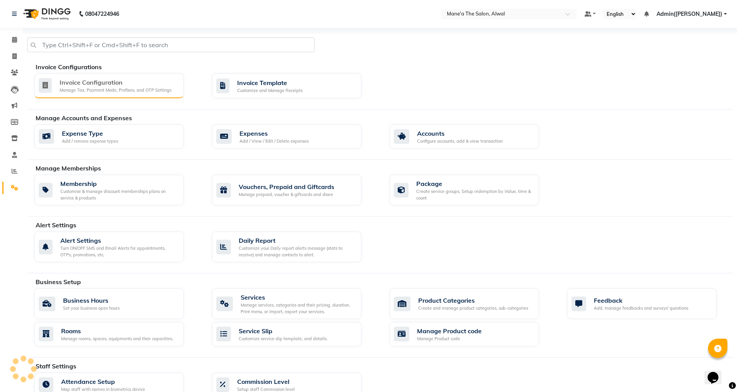
click at [98, 81] on div "Invoice Configuration" at bounding box center [116, 82] width 112 height 9
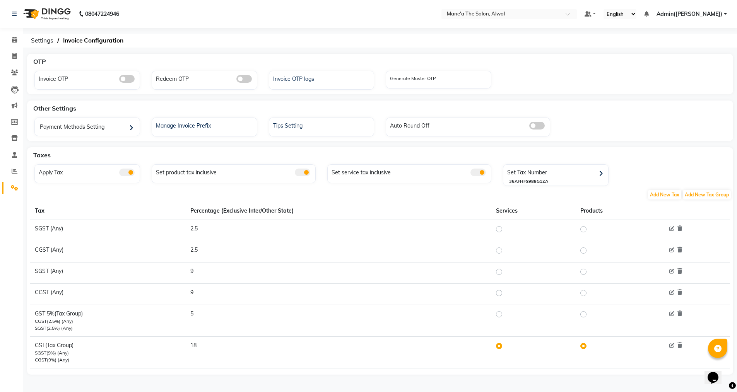
click at [480, 171] on span at bounding box center [477, 173] width 15 height 8
click at [470, 174] on input "checkbox" at bounding box center [470, 174] width 0 height 0
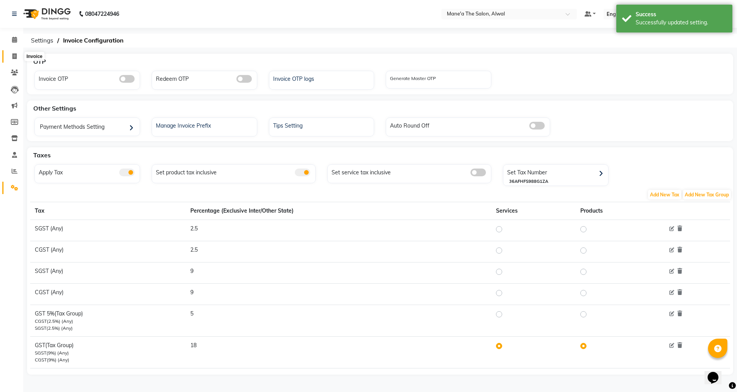
click at [15, 53] on span at bounding box center [15, 56] width 14 height 9
select select "service"
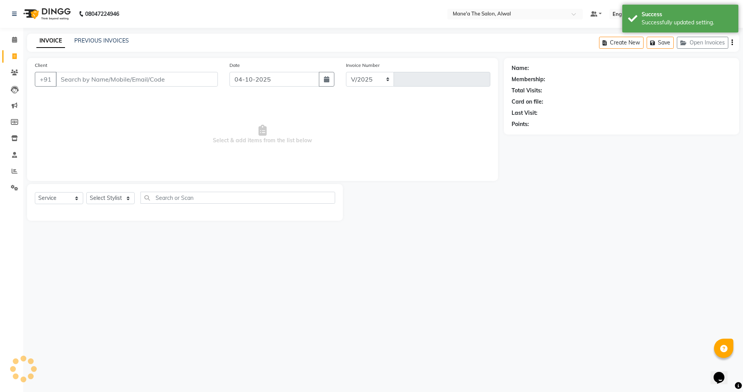
select select "8493"
type input "0029"
click at [83, 81] on input "Client" at bounding box center [137, 79] width 162 height 15
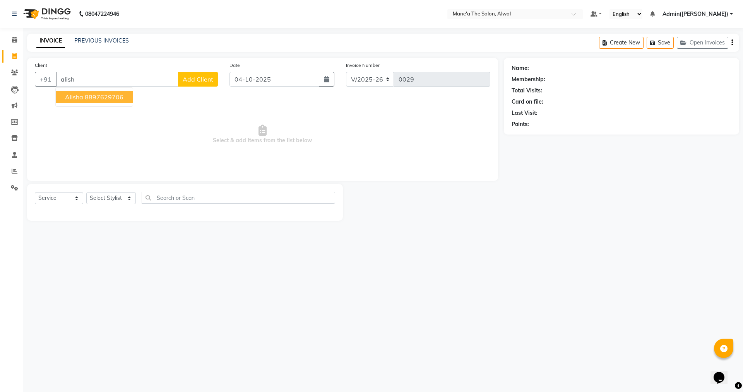
click at [72, 94] on span "Alisha" at bounding box center [74, 97] width 18 height 8
type input "8897629706"
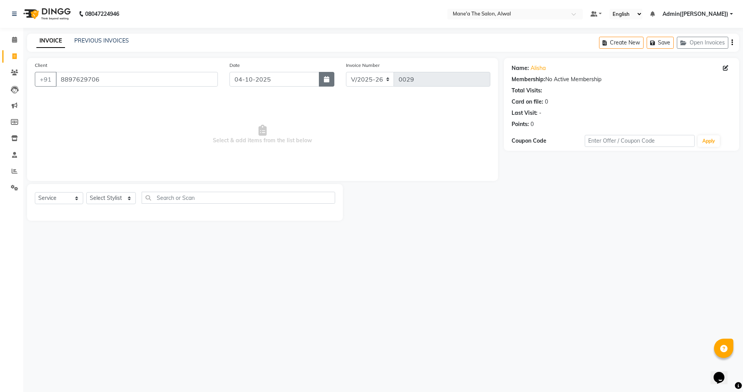
click at [328, 79] on icon "button" at bounding box center [326, 79] width 5 height 6
select select "10"
select select "2025"
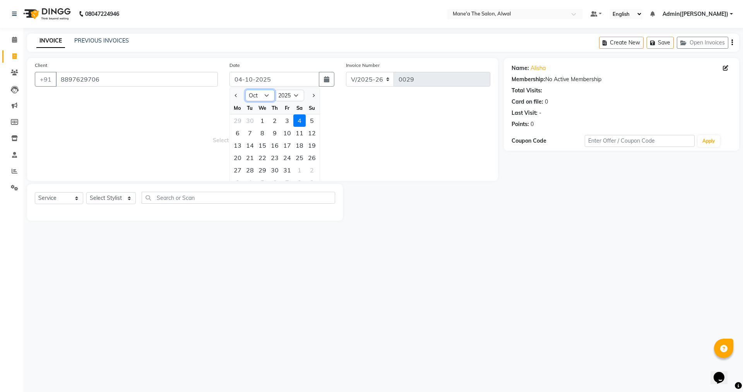
click at [261, 94] on select "Jan Feb Mar Apr May Jun [DATE] Aug Sep Oct Nov Dec" at bounding box center [259, 96] width 29 height 12
select select "9"
click at [245, 90] on select "Jan Feb Mar Apr May Jun [DATE] Aug Sep Oct Nov Dec" at bounding box center [259, 96] width 29 height 12
click at [301, 146] on div "20" at bounding box center [299, 145] width 12 height 12
type input "20-09-2025"
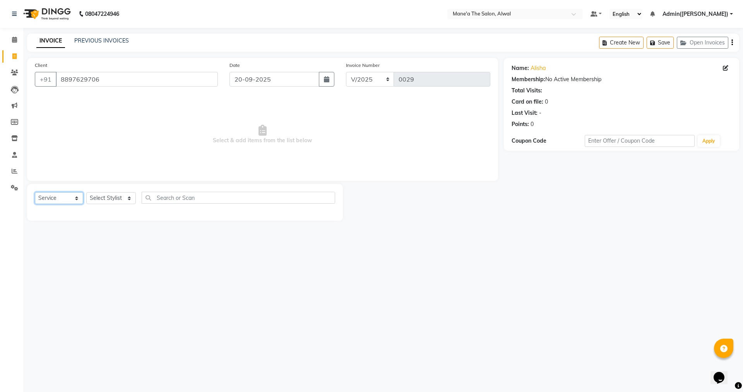
click at [77, 201] on select "Select Service Product Membership Package Voucher Prepaid Gift Card" at bounding box center [59, 198] width 48 height 12
click at [35, 192] on select "Select Service Product Membership Package Voucher Prepaid Gift Card" at bounding box center [59, 198] width 48 height 12
click at [110, 198] on select "Select Stylist Admin(Ashok) Admin([PERSON_NAME]) [PERSON_NAME] [PERSON_NAME] Un…" at bounding box center [111, 198] width 50 height 12
select select "93738"
click at [86, 192] on select "Select Stylist Admin(Ashok) Admin([PERSON_NAME]) [PERSON_NAME] [PERSON_NAME] Un…" at bounding box center [111, 198] width 50 height 12
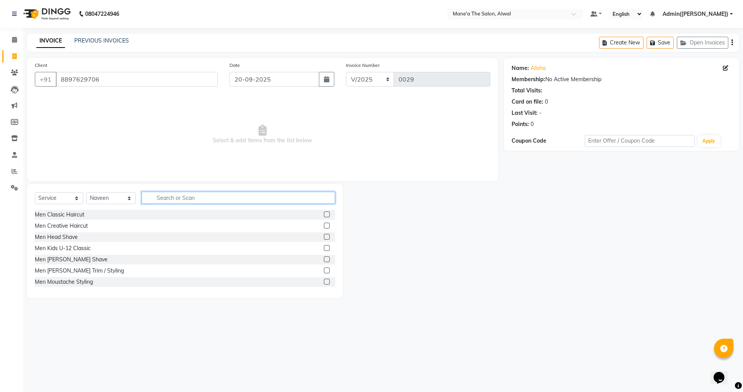
click at [179, 193] on input "text" at bounding box center [238, 198] width 193 height 12
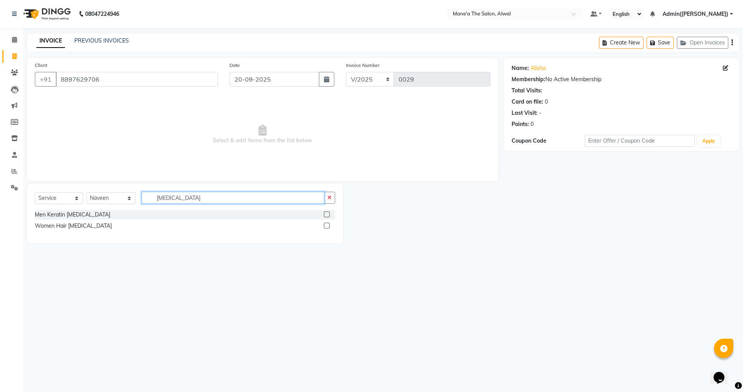
type input "[MEDICAL_DATA]"
click at [89, 226] on div "Women Hair [MEDICAL_DATA]" at bounding box center [185, 226] width 300 height 10
click at [65, 226] on div "Women Hair [MEDICAL_DATA]" at bounding box center [73, 226] width 77 height 8
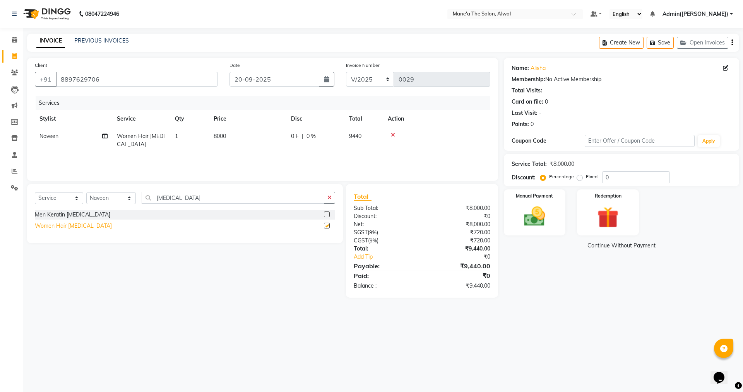
checkbox input "false"
click at [229, 134] on td "8000" at bounding box center [247, 141] width 77 height 26
select select "93738"
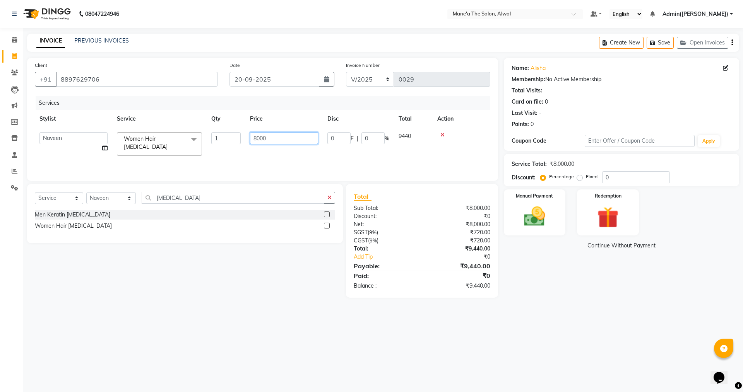
drag, startPoint x: 269, startPoint y: 139, endPoint x: 241, endPoint y: 140, distance: 27.9
click at [241, 140] on tr "Admin(Ashok) Admin([PERSON_NAME]) [PERSON_NAME] [PERSON_NAME] Unisex Naveen Wom…" at bounding box center [262, 144] width 455 height 33
type input "7000"
click at [289, 262] on div "Select Service Product Membership Package Voucher Prepaid Gift Card Select Styl…" at bounding box center [181, 241] width 321 height 114
click at [532, 201] on div "Manual Payment" at bounding box center [534, 213] width 64 height 48
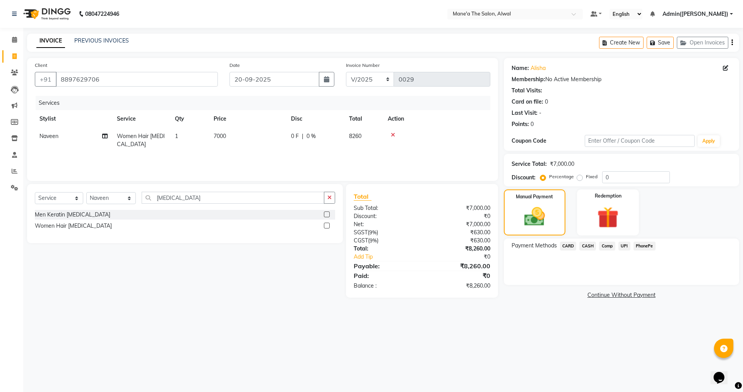
click at [624, 246] on span "UPI" at bounding box center [624, 246] width 12 height 9
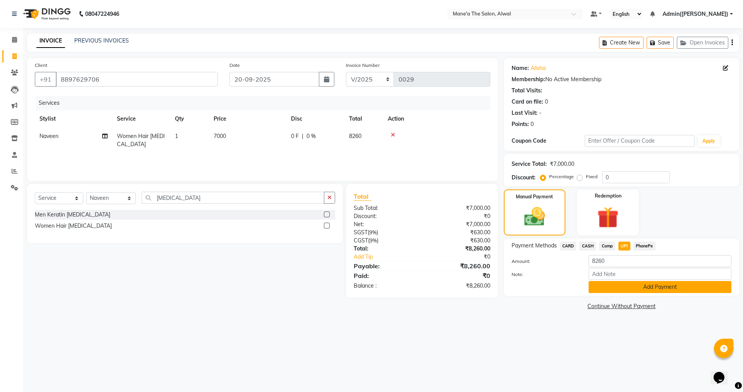
click at [640, 287] on button "Add Payment" at bounding box center [659, 287] width 143 height 12
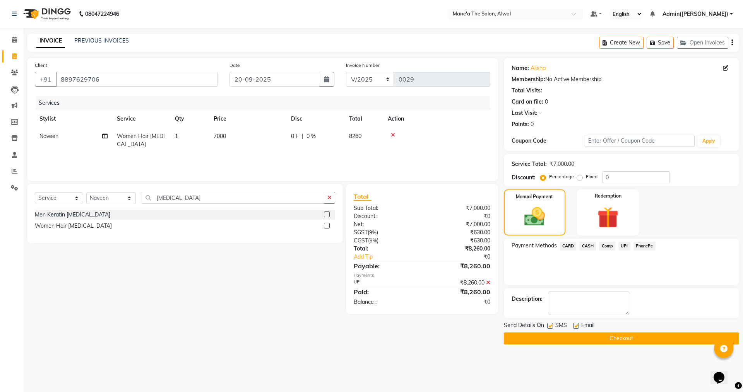
click at [613, 338] on button "Checkout" at bounding box center [621, 339] width 235 height 12
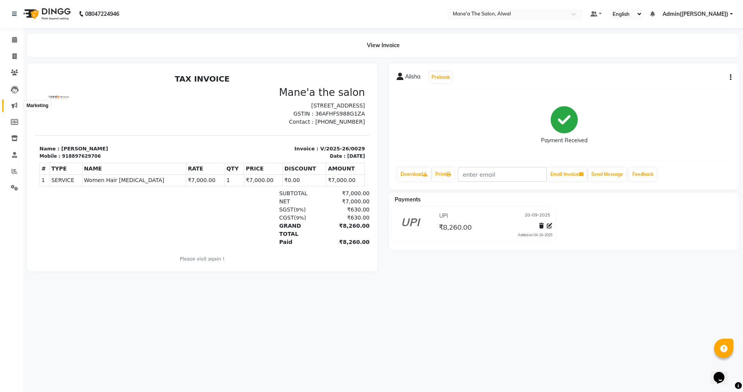
click at [17, 105] on icon at bounding box center [15, 106] width 6 height 6
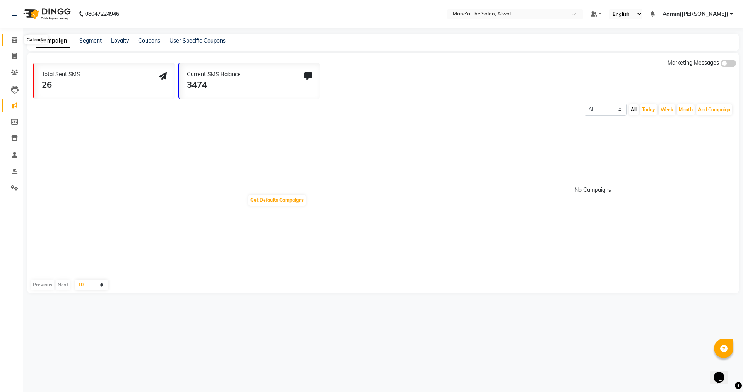
click at [15, 40] on icon at bounding box center [14, 40] width 5 height 6
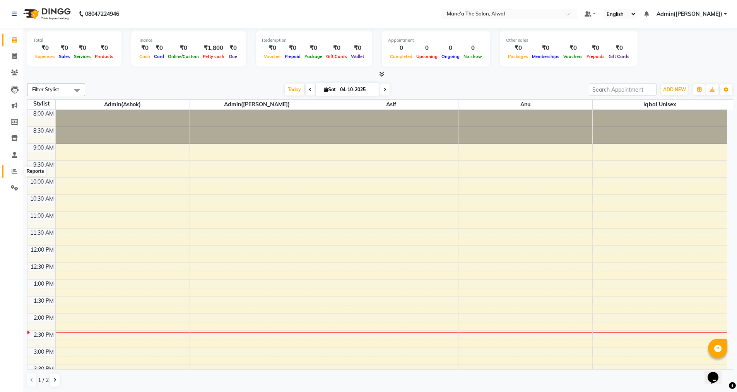
click at [13, 167] on span at bounding box center [15, 171] width 14 height 9
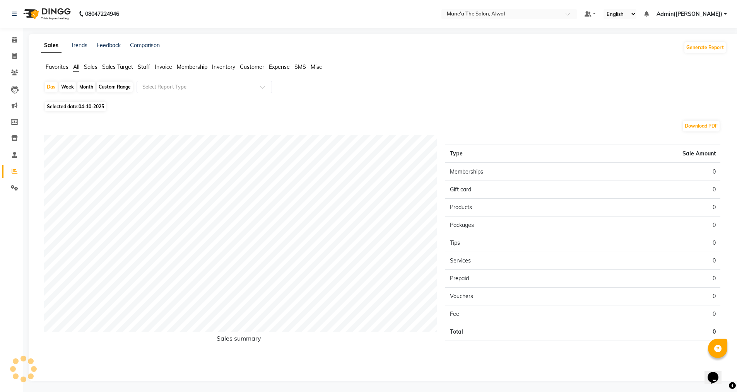
click at [301, 65] on span "SMS" at bounding box center [300, 66] width 12 height 7
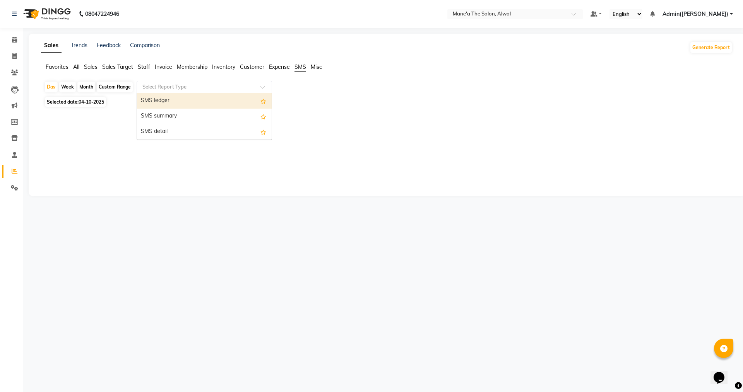
click at [233, 88] on input "text" at bounding box center [196, 87] width 111 height 8
click at [172, 128] on div "SMS detail" at bounding box center [204, 131] width 135 height 15
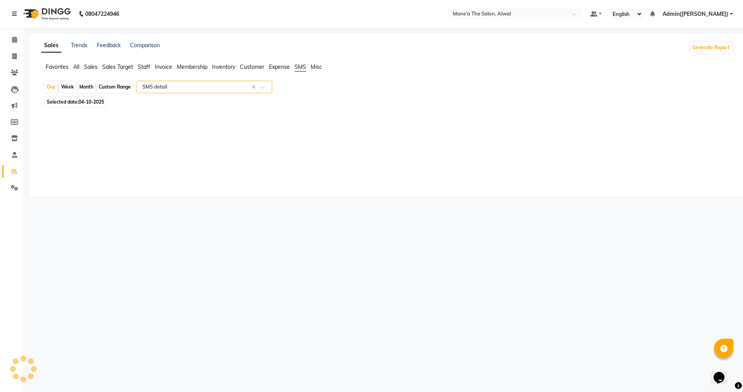
select select "full_report"
select select "csv"
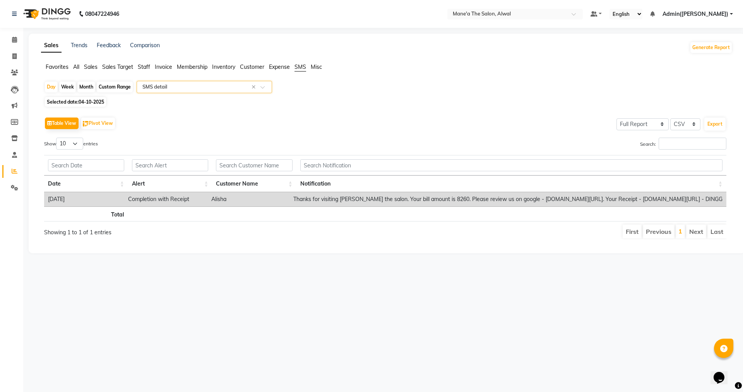
click at [79, 98] on span "Selected date: 04-10-2025" at bounding box center [75, 102] width 61 height 10
select select "10"
select select "2025"
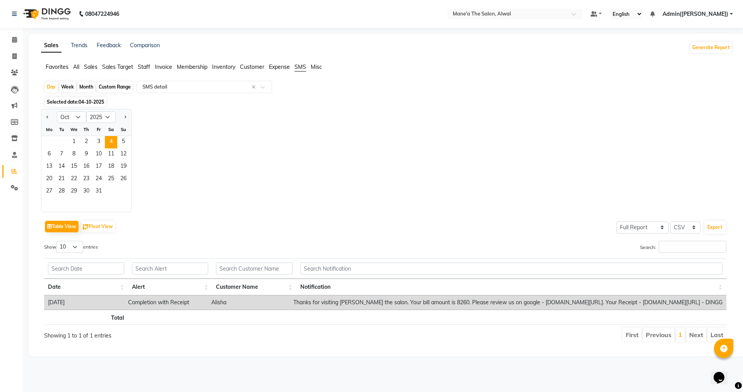
click at [359, 157] on div "Jan Feb Mar Apr May Jun Jul Aug Sep Oct Nov Dec 2015 2016 2017 2018 2019 2020 2…" at bounding box center [386, 160] width 691 height 103
click at [14, 34] on link "Calendar" at bounding box center [11, 40] width 19 height 13
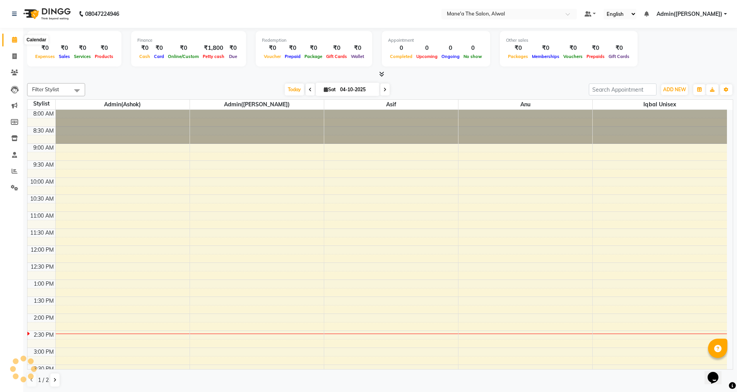
click at [17, 40] on icon at bounding box center [14, 40] width 5 height 6
click at [15, 55] on icon at bounding box center [14, 56] width 4 height 6
select select "service"
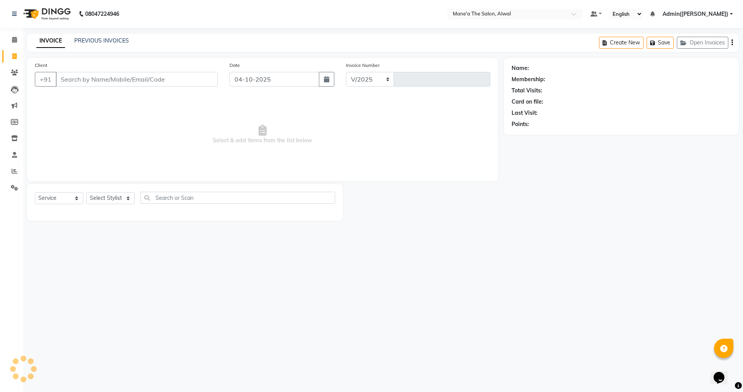
select select "8493"
type input "0030"
click at [16, 187] on icon at bounding box center [14, 188] width 7 height 6
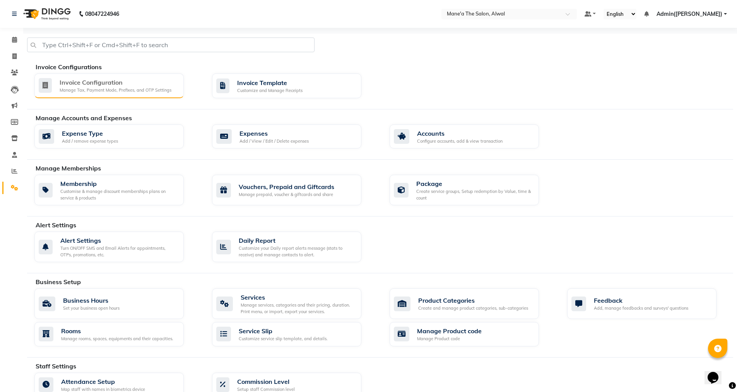
click at [109, 82] on div "Invoice Configuration" at bounding box center [116, 82] width 112 height 9
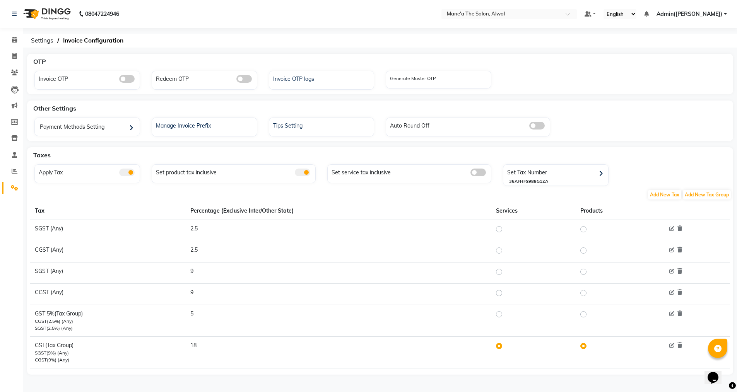
click at [505, 230] on label at bounding box center [505, 229] width 0 height 9
click at [501, 230] on input "radio" at bounding box center [499, 228] width 5 height 5
radio input "true"
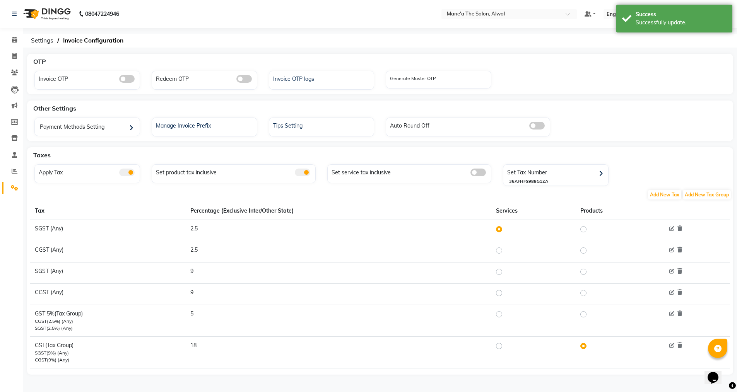
click at [504, 251] on div at bounding box center [500, 250] width 9 height 9
click at [505, 252] on label at bounding box center [505, 250] width 0 height 9
click at [501, 252] on input "radio" at bounding box center [499, 250] width 5 height 5
radio input "true"
click at [505, 315] on label at bounding box center [505, 314] width 0 height 9
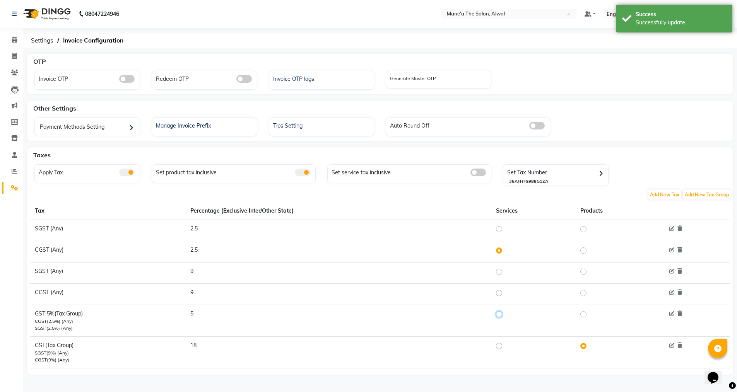
click at [501, 315] on input "radio" at bounding box center [499, 313] width 5 height 5
radio input "true"
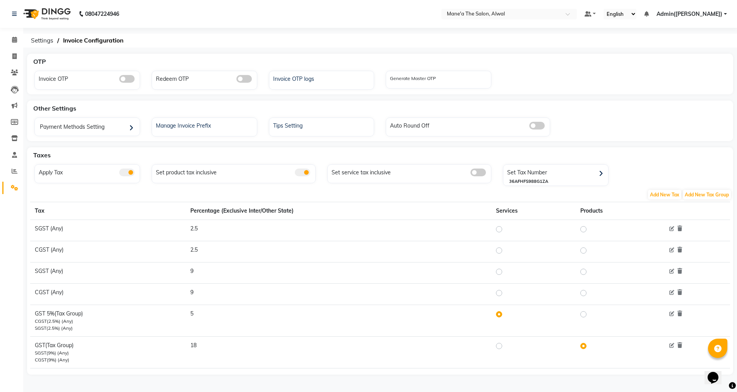
click at [188, 45] on ol "Settings Invoice Configuration" at bounding box center [378, 41] width 703 height 14
